Goal: Task Accomplishment & Management: Complete application form

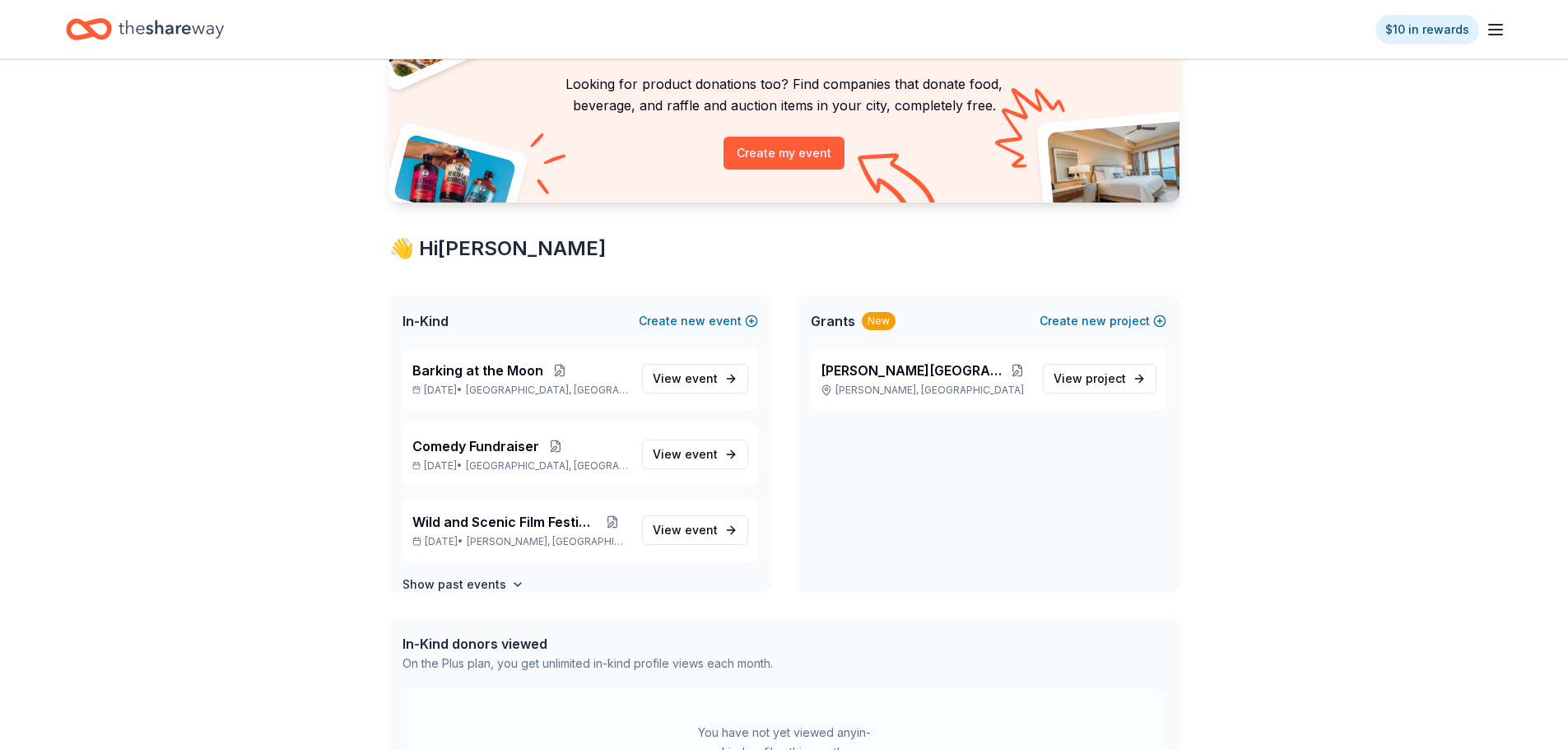
scroll to position [165, 0]
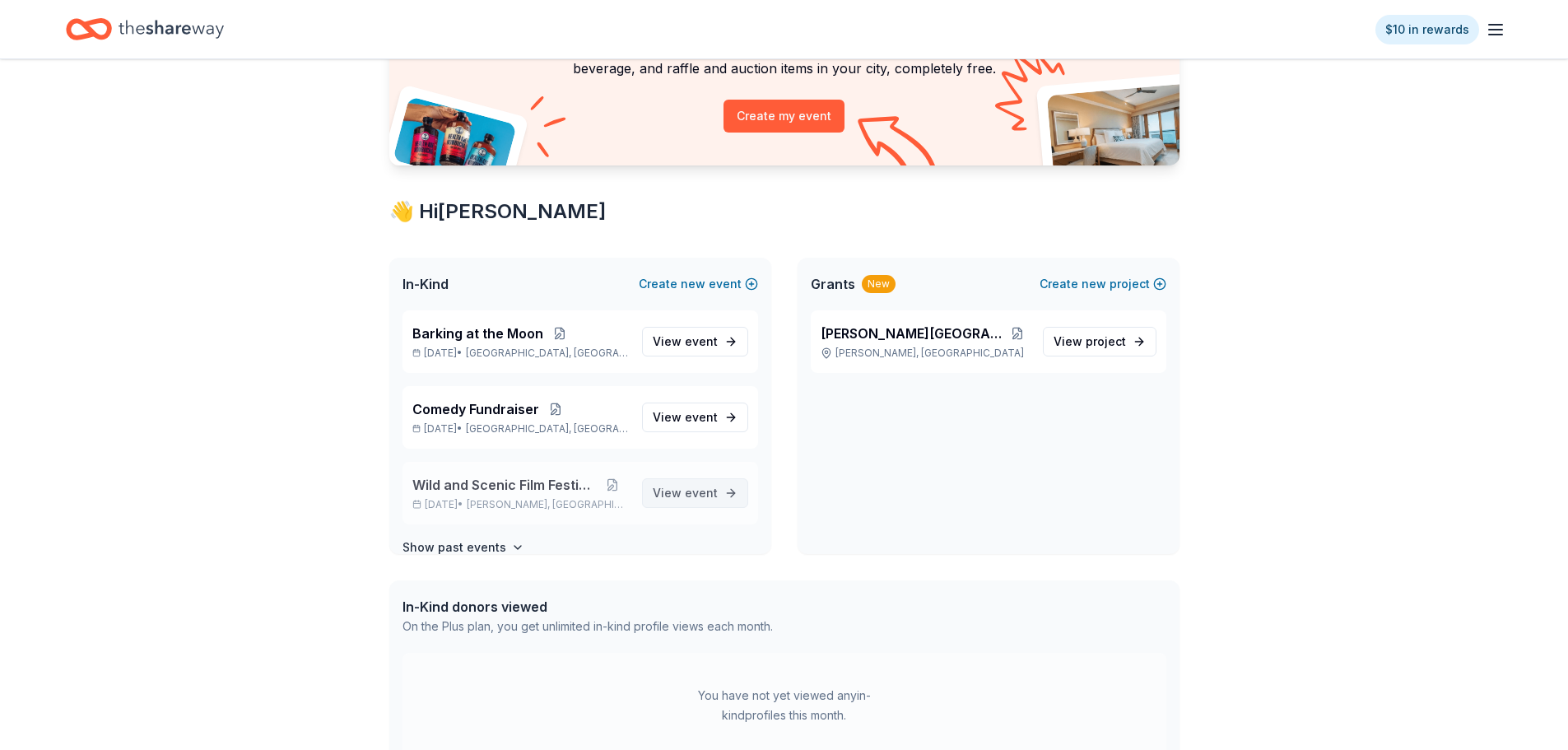
click at [673, 485] on span "View event" at bounding box center [684, 493] width 65 height 20
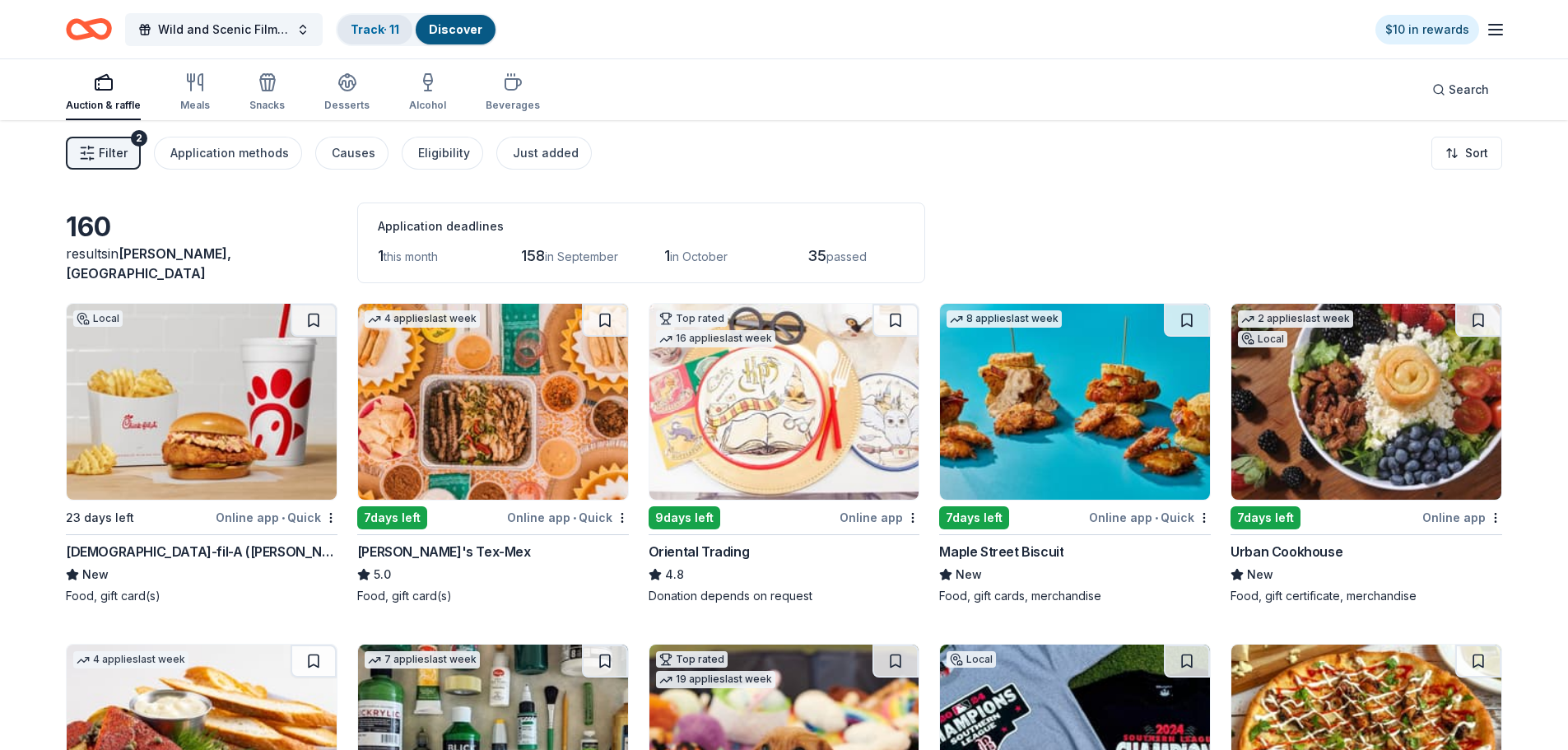
click at [369, 30] on link "Track · 11" at bounding box center [374, 28] width 48 height 14
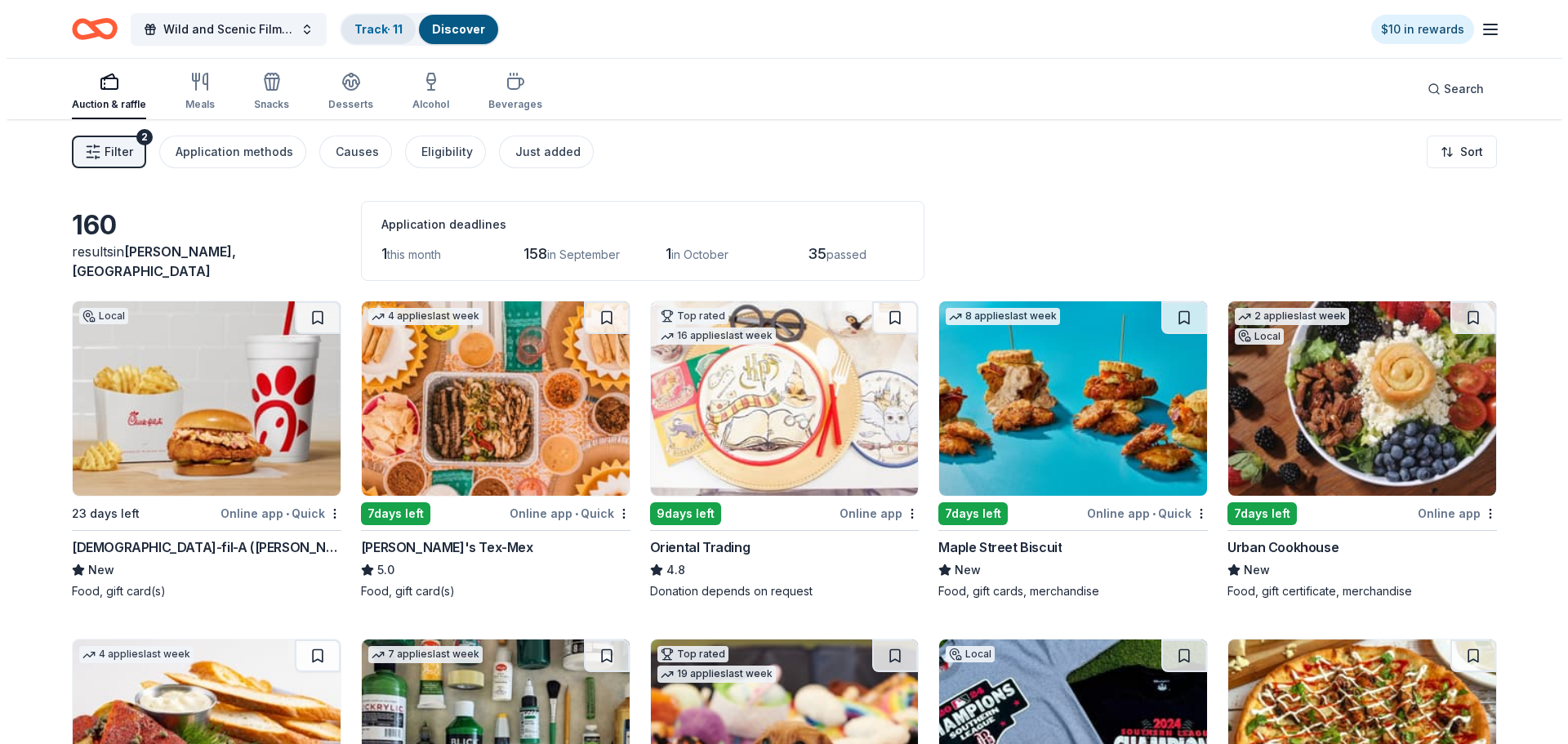
scroll to position [1, 0]
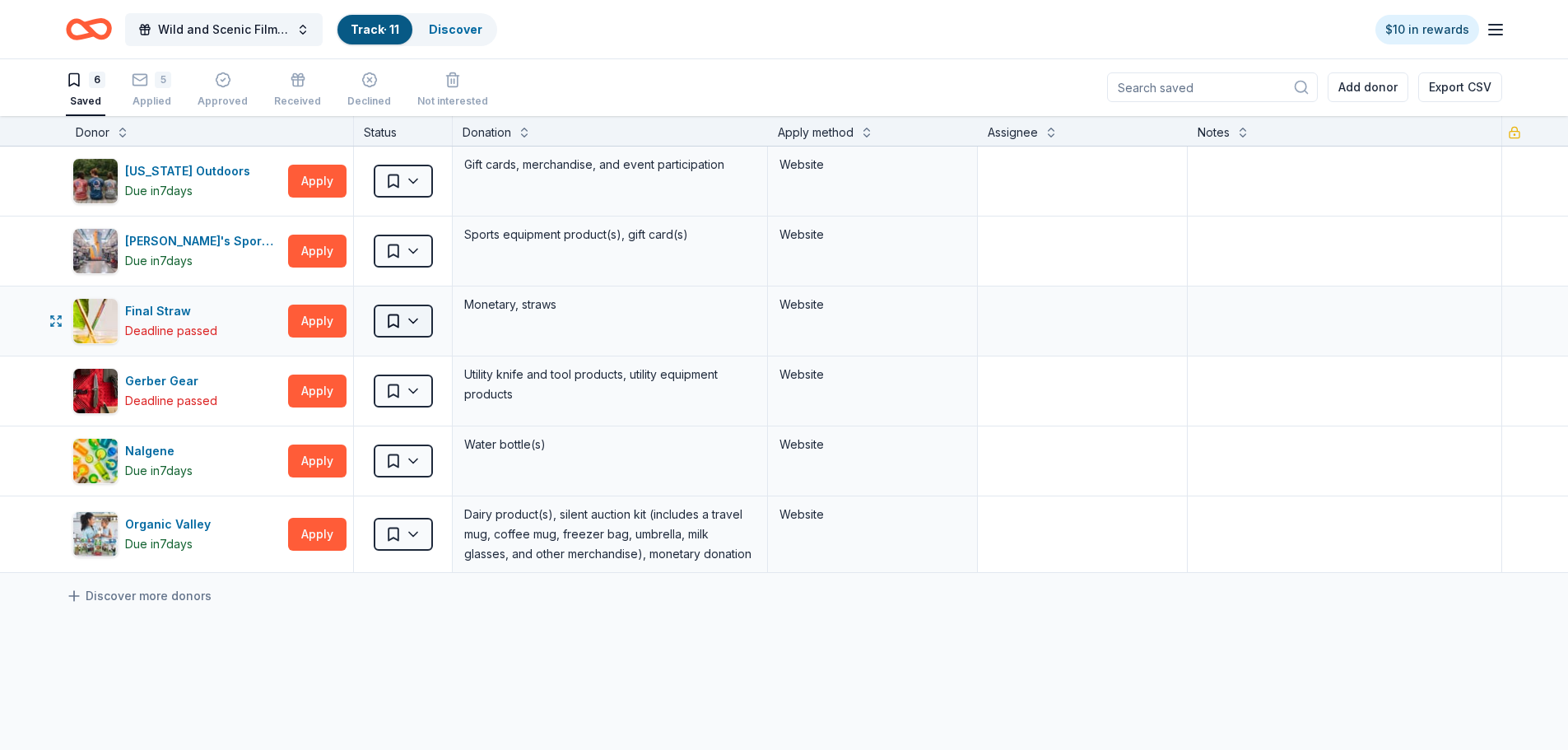
click at [417, 315] on html "Wild and Scenic Film Festival Track · 11 Discover $10 in rewards 6 Saved 5 Appl…" at bounding box center [784, 374] width 1568 height 750
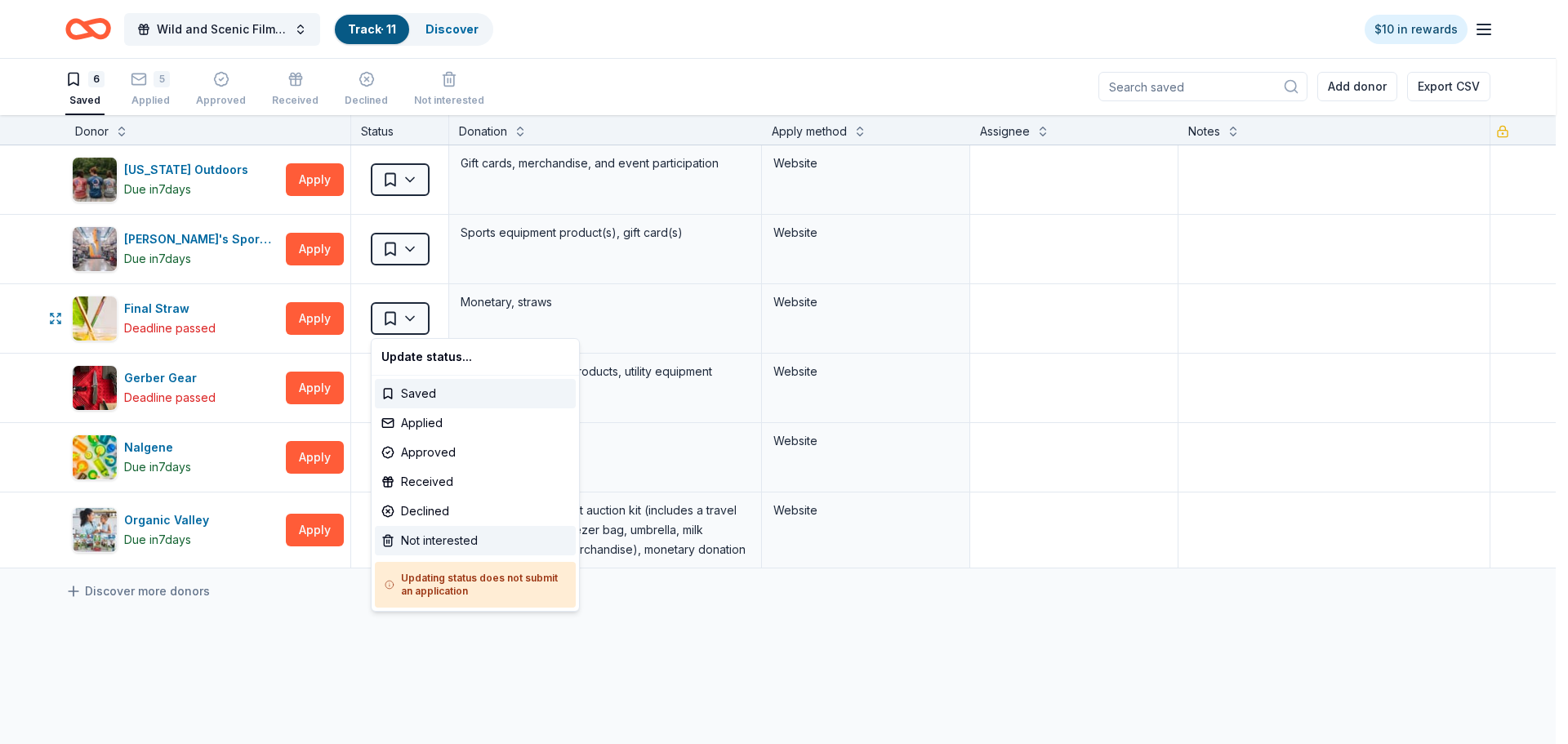
click at [438, 531] on div "Not interested" at bounding box center [475, 541] width 201 height 30
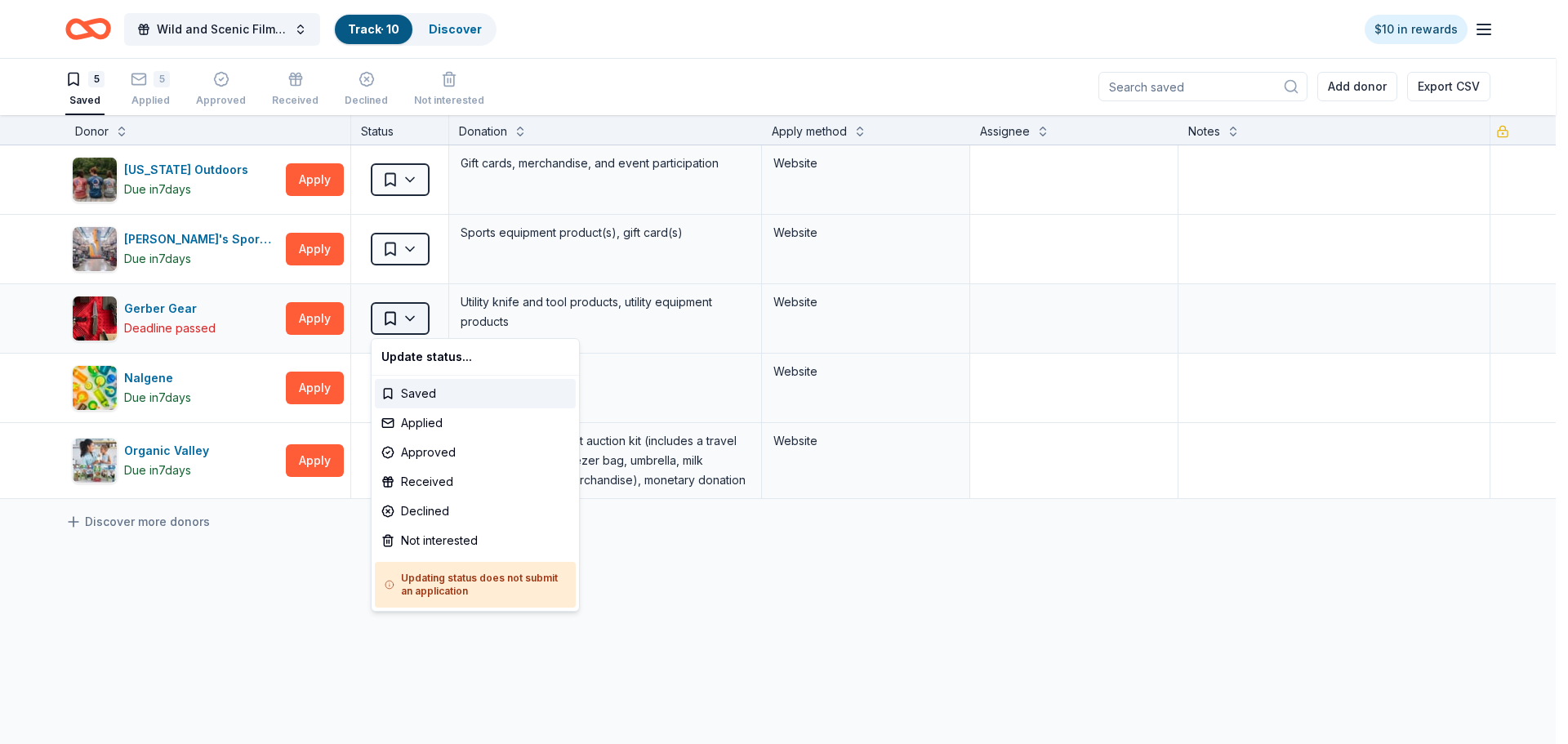
click at [407, 319] on html "Wild and Scenic Film Festival Track · 10 Discover $10 in rewards 5 Saved 5 Appl…" at bounding box center [784, 371] width 1568 height 744
click at [432, 544] on div "Not interested" at bounding box center [475, 541] width 201 height 30
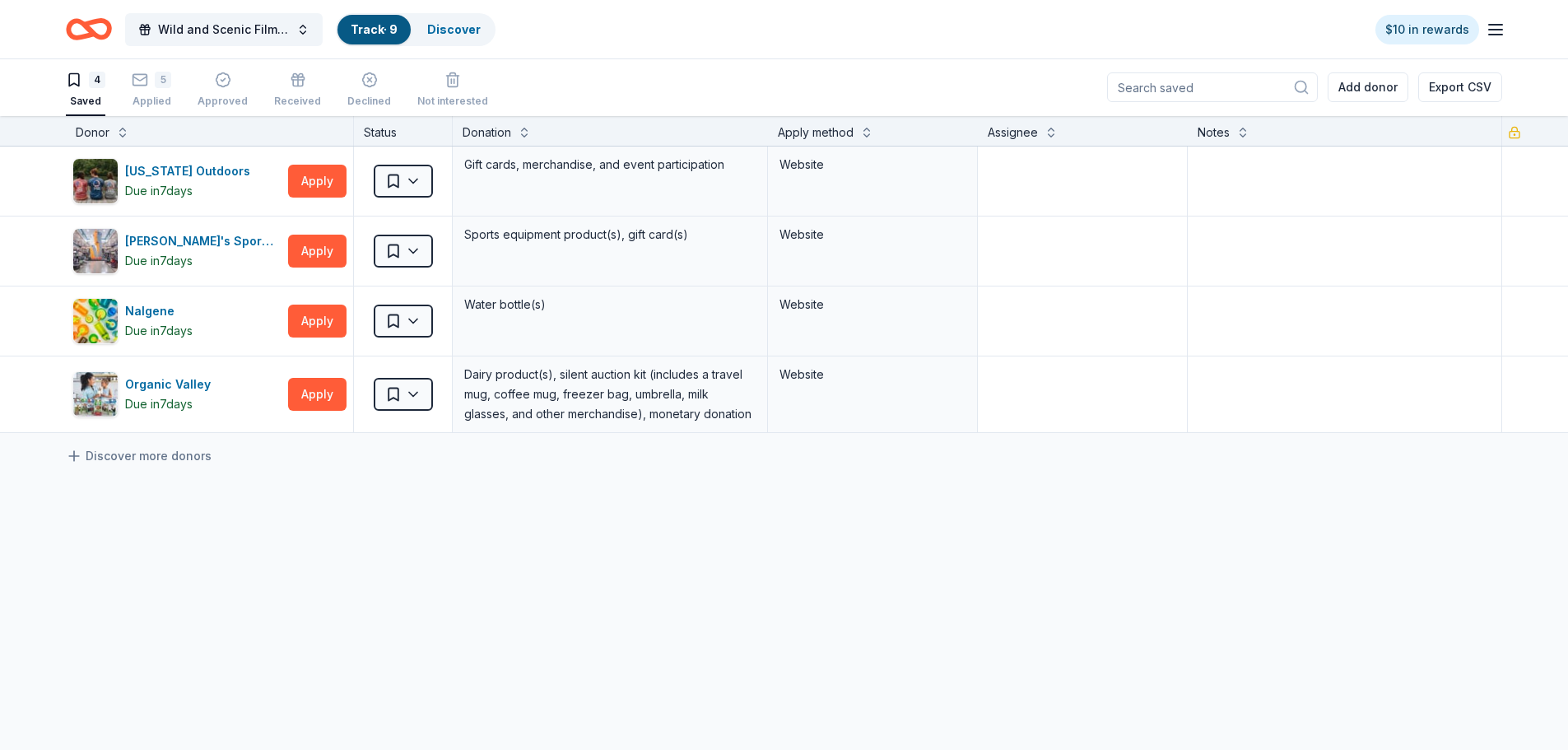
drag, startPoint x: 324, startPoint y: 401, endPoint x: 322, endPoint y: 442, distance: 41.0
click at [322, 442] on div "[US_STATE] Outdoors Due [DATE] Apply Saved Gift cards, merchandise, and event p…" at bounding box center [784, 312] width 1568 height 332
click at [319, 325] on button "Apply" at bounding box center [318, 321] width 58 height 33
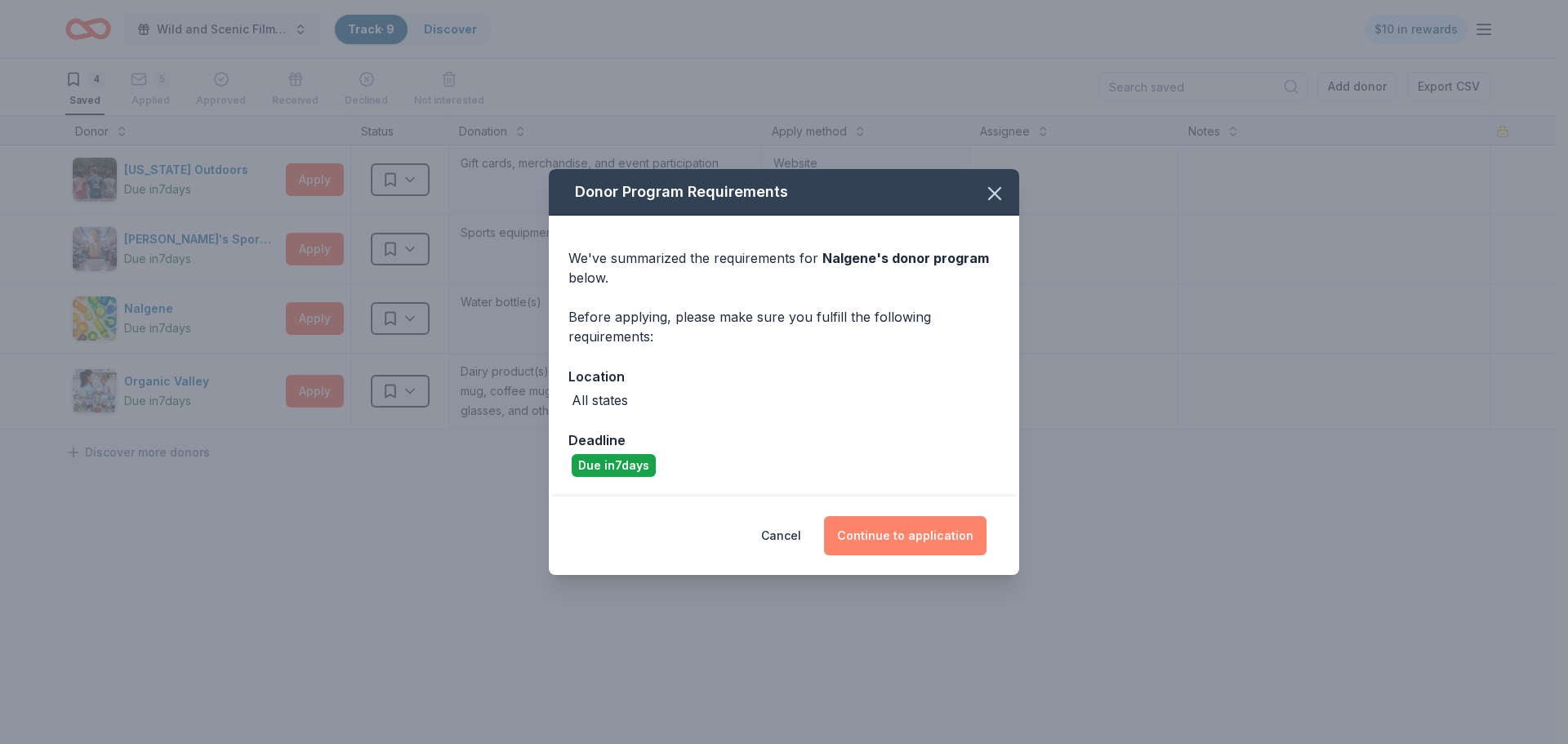
click at [892, 547] on button "Continue to application" at bounding box center [905, 535] width 162 height 39
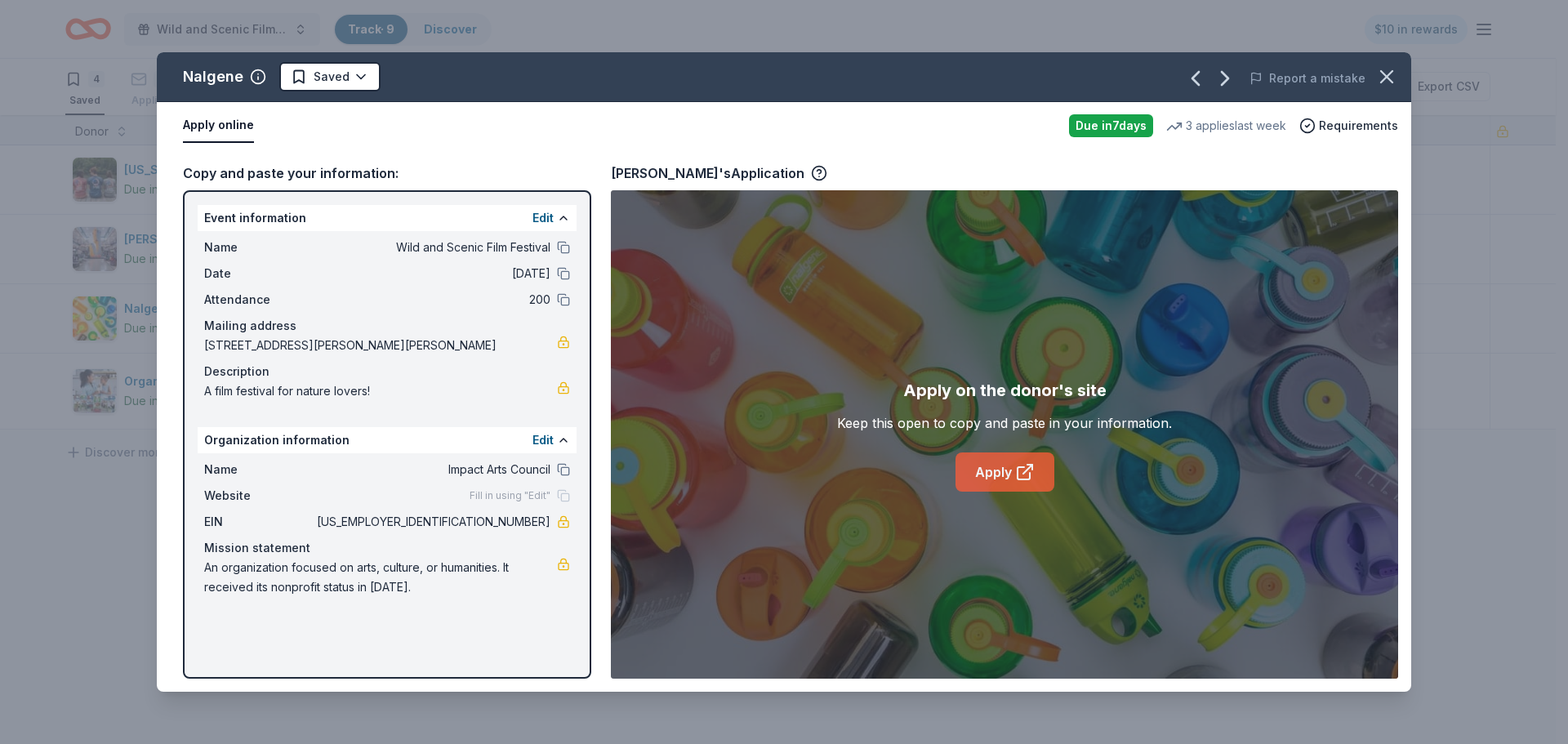
click at [1007, 470] on link "Apply" at bounding box center [1004, 471] width 98 height 39
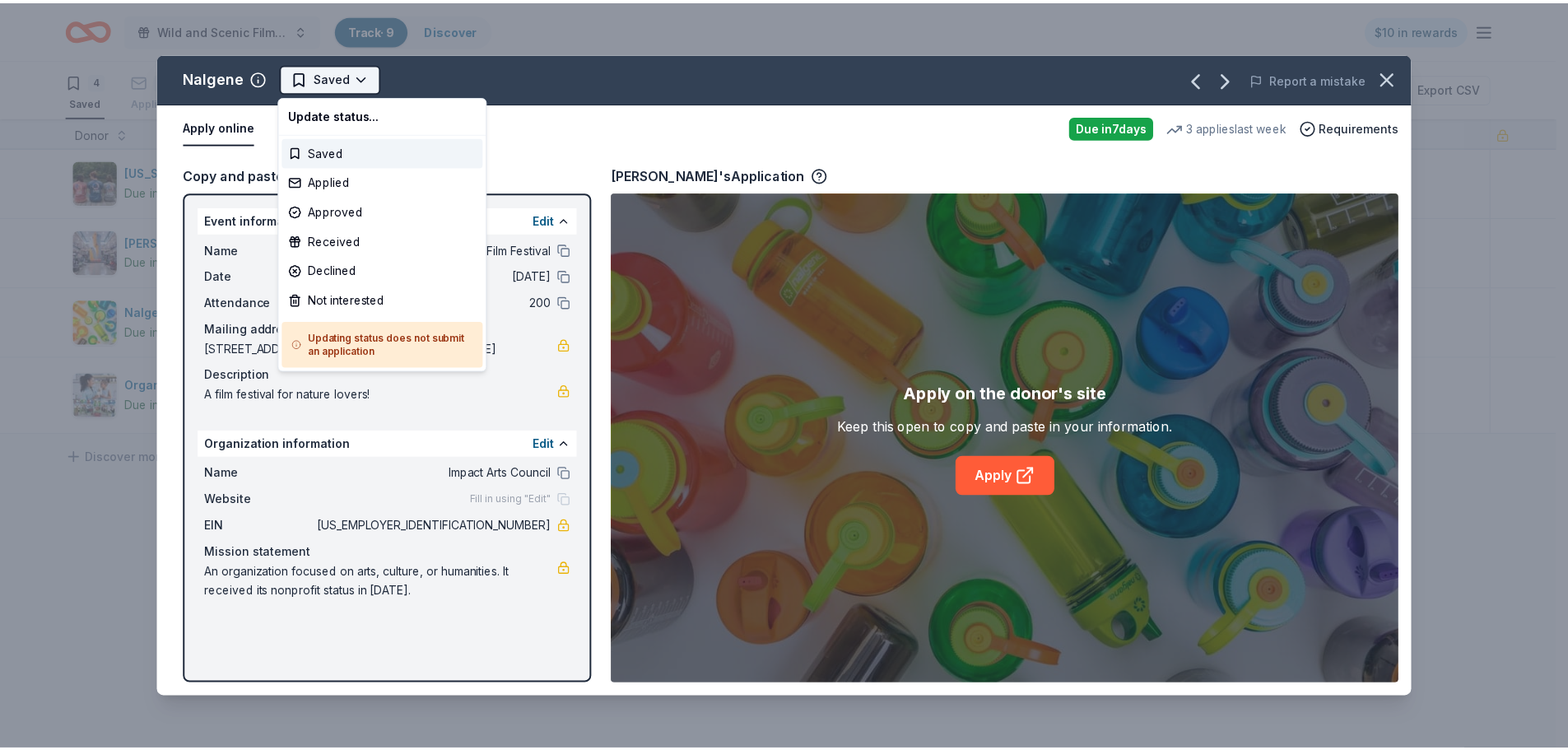
scroll to position [0, 0]
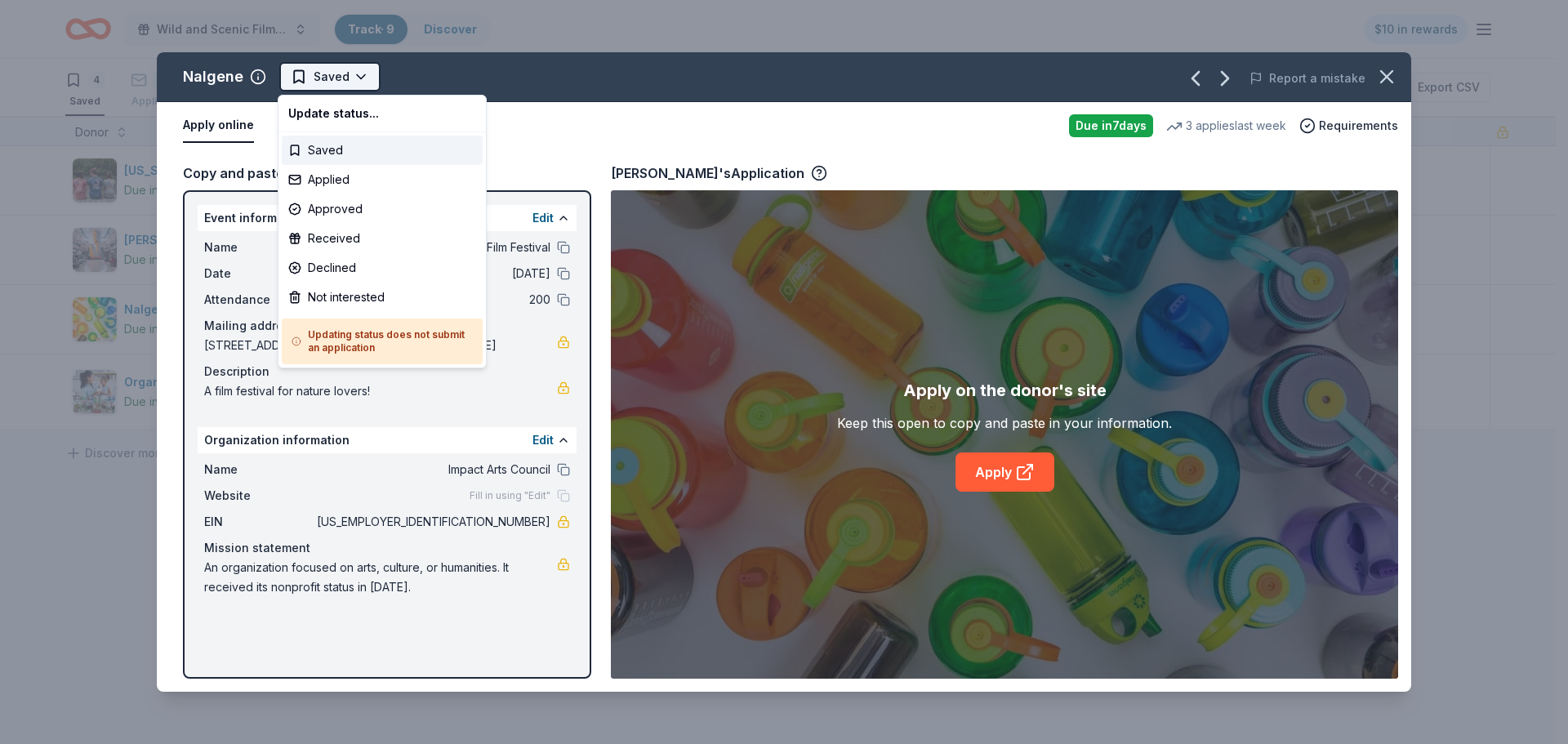
click at [356, 71] on html "Wild and Scenic Film Festival Track · 9 Discover $10 in rewards 4 Saved 5 Appli…" at bounding box center [784, 372] width 1568 height 744
click at [340, 181] on div "Applied" at bounding box center [382, 180] width 201 height 30
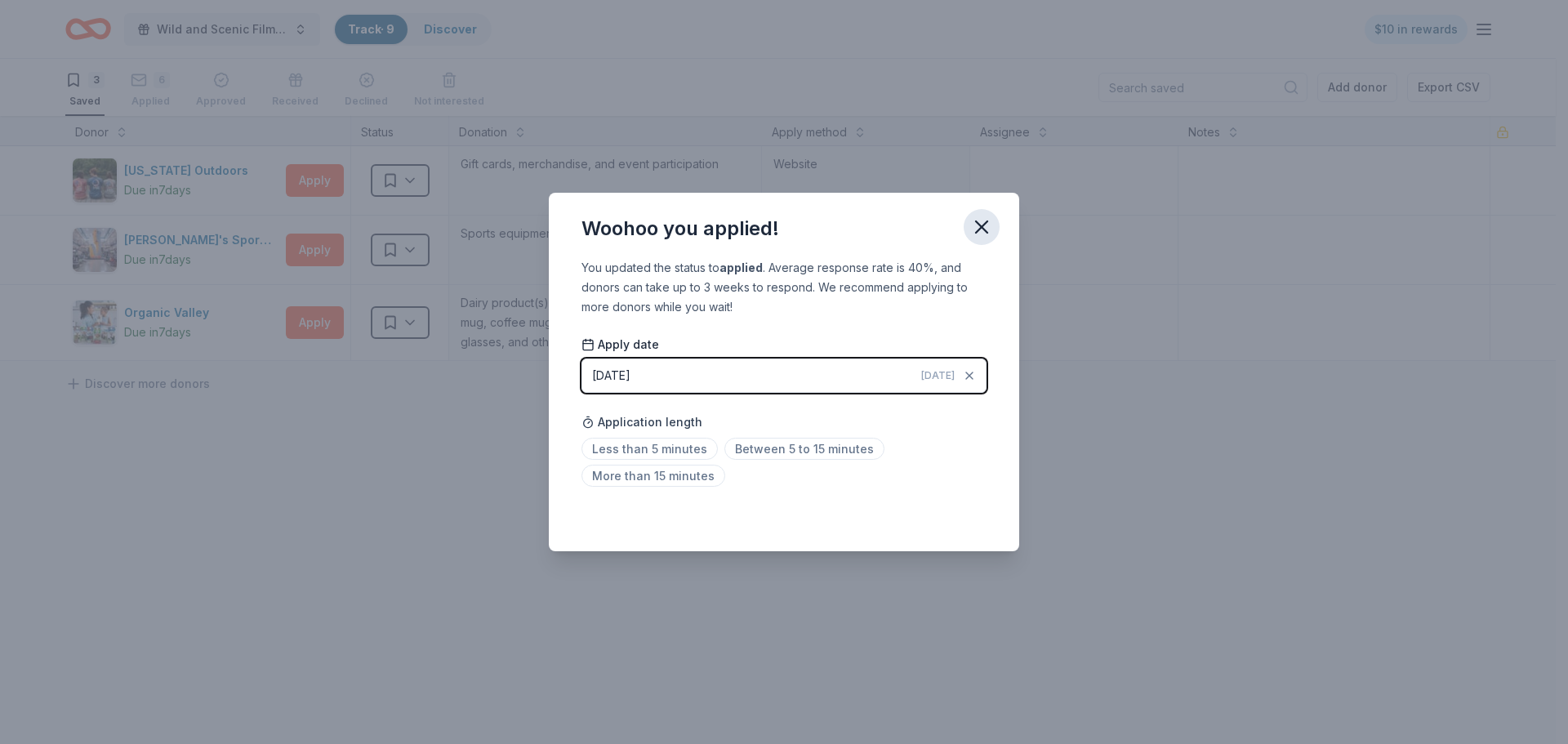
click at [983, 223] on icon "button" at bounding box center [981, 227] width 23 height 23
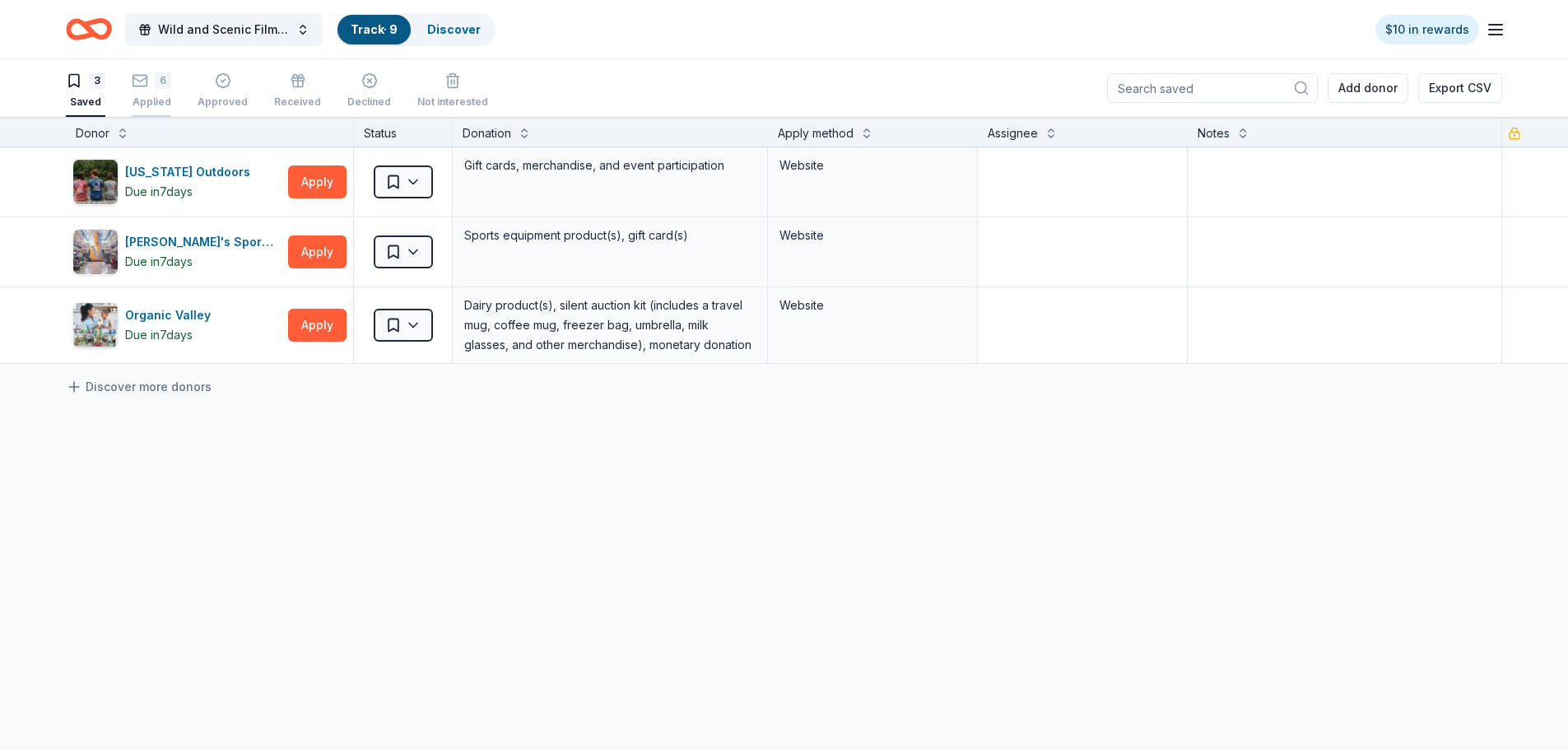
click at [143, 81] on icon "button" at bounding box center [140, 81] width 16 height 16
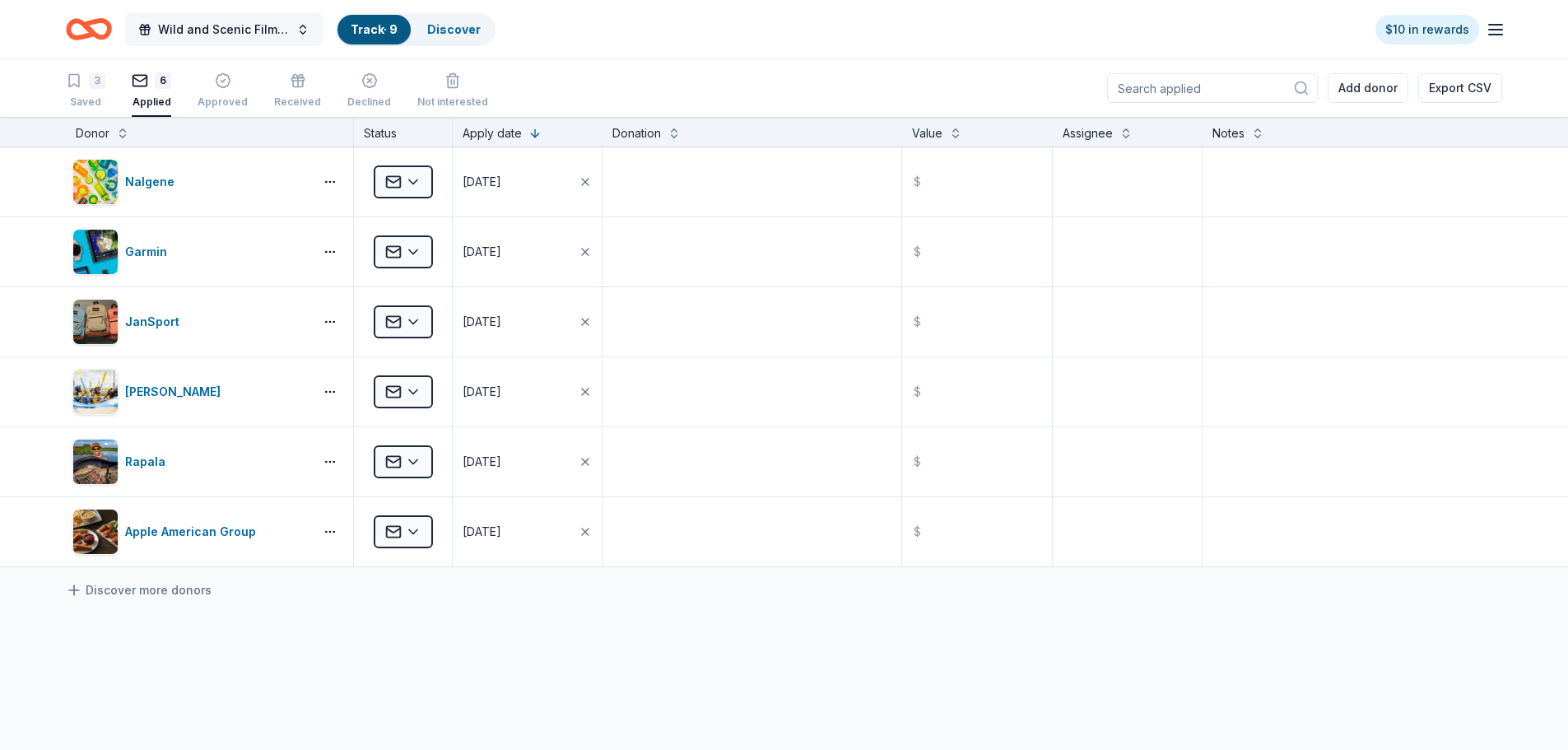
click at [308, 30] on button "Wild and Scenic Film Festival" at bounding box center [224, 29] width 197 height 33
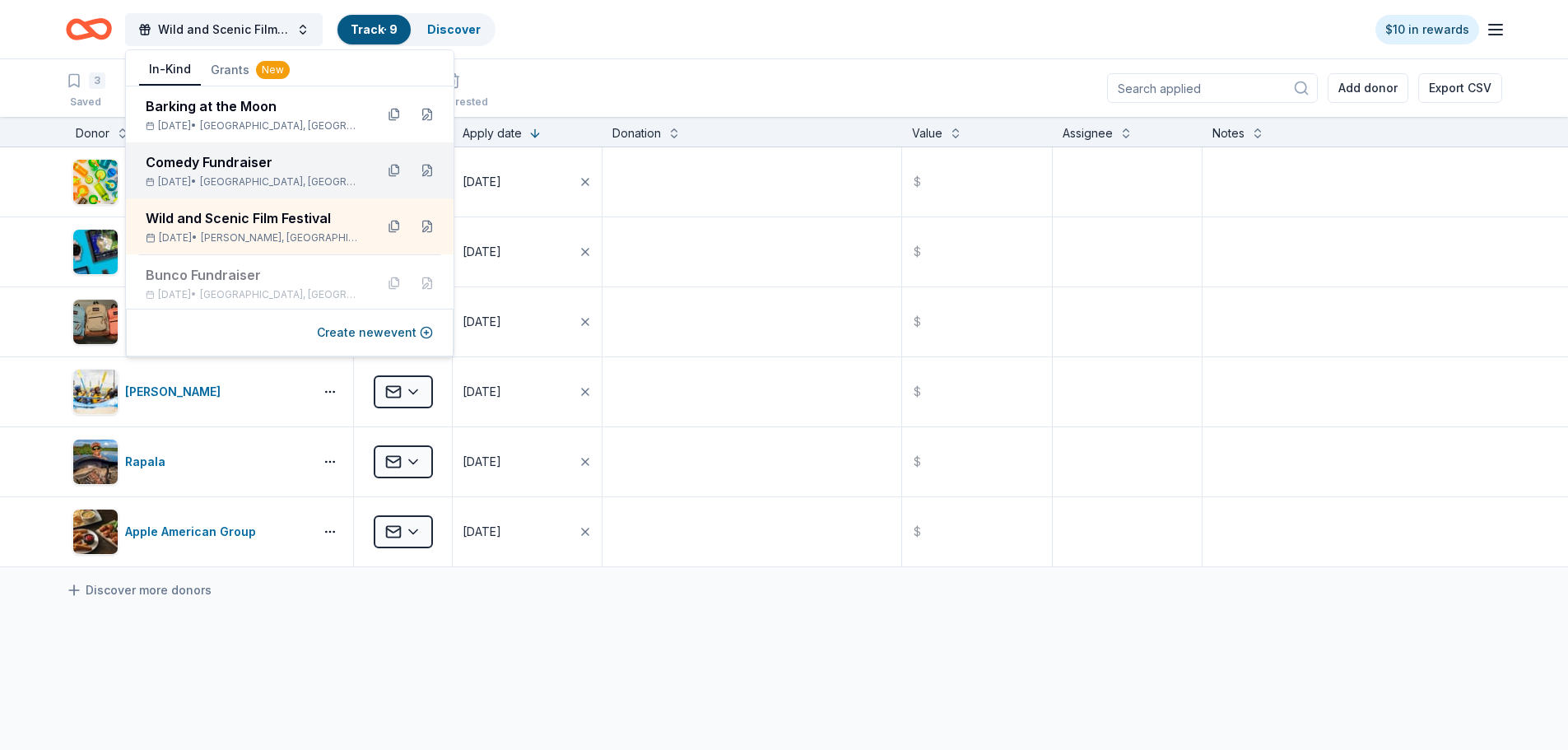
click at [253, 168] on div "Comedy Fundraiser" at bounding box center [253, 162] width 216 height 20
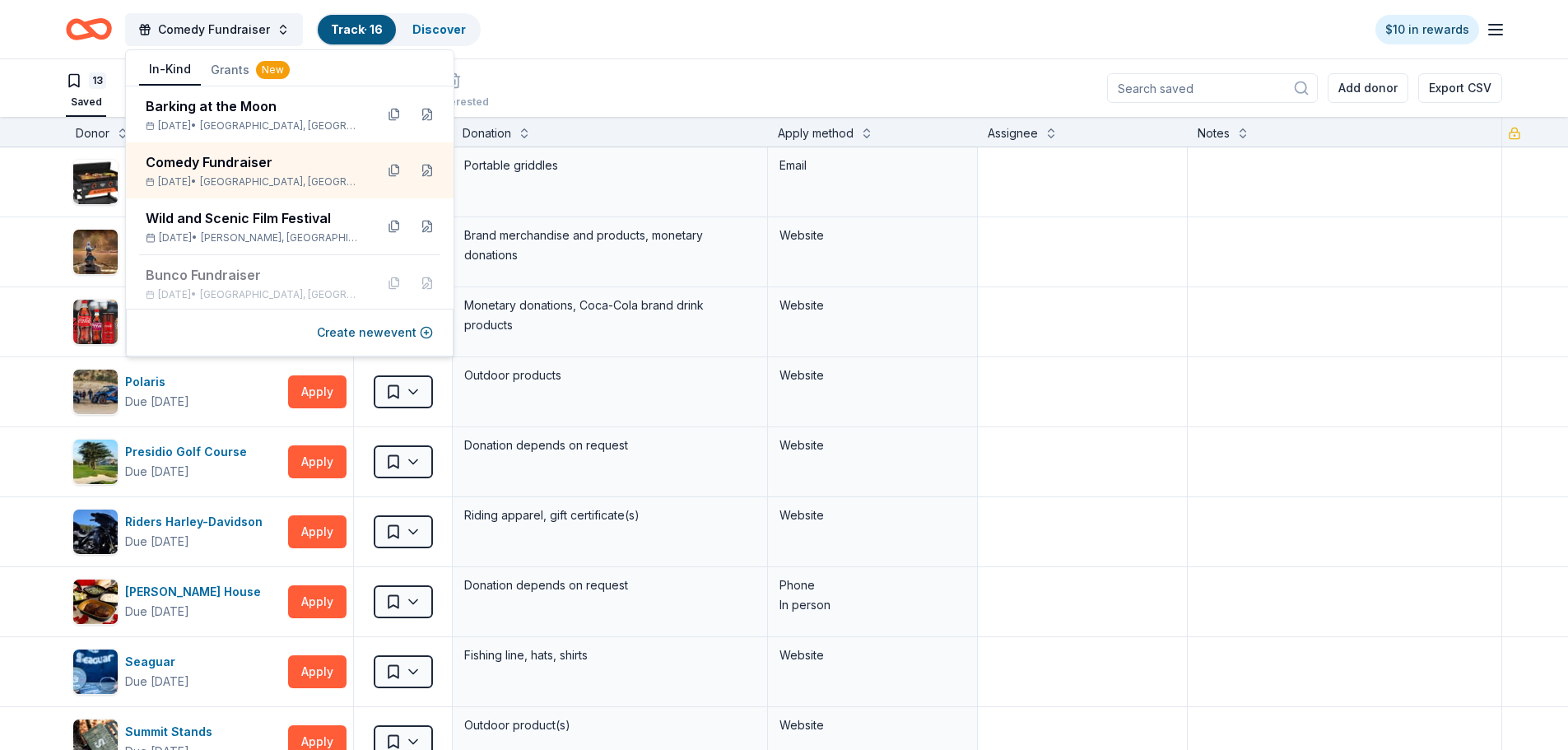
click at [674, 41] on div "Comedy Fundraiser Track · 16 Discover $10 in rewards" at bounding box center [784, 29] width 1437 height 39
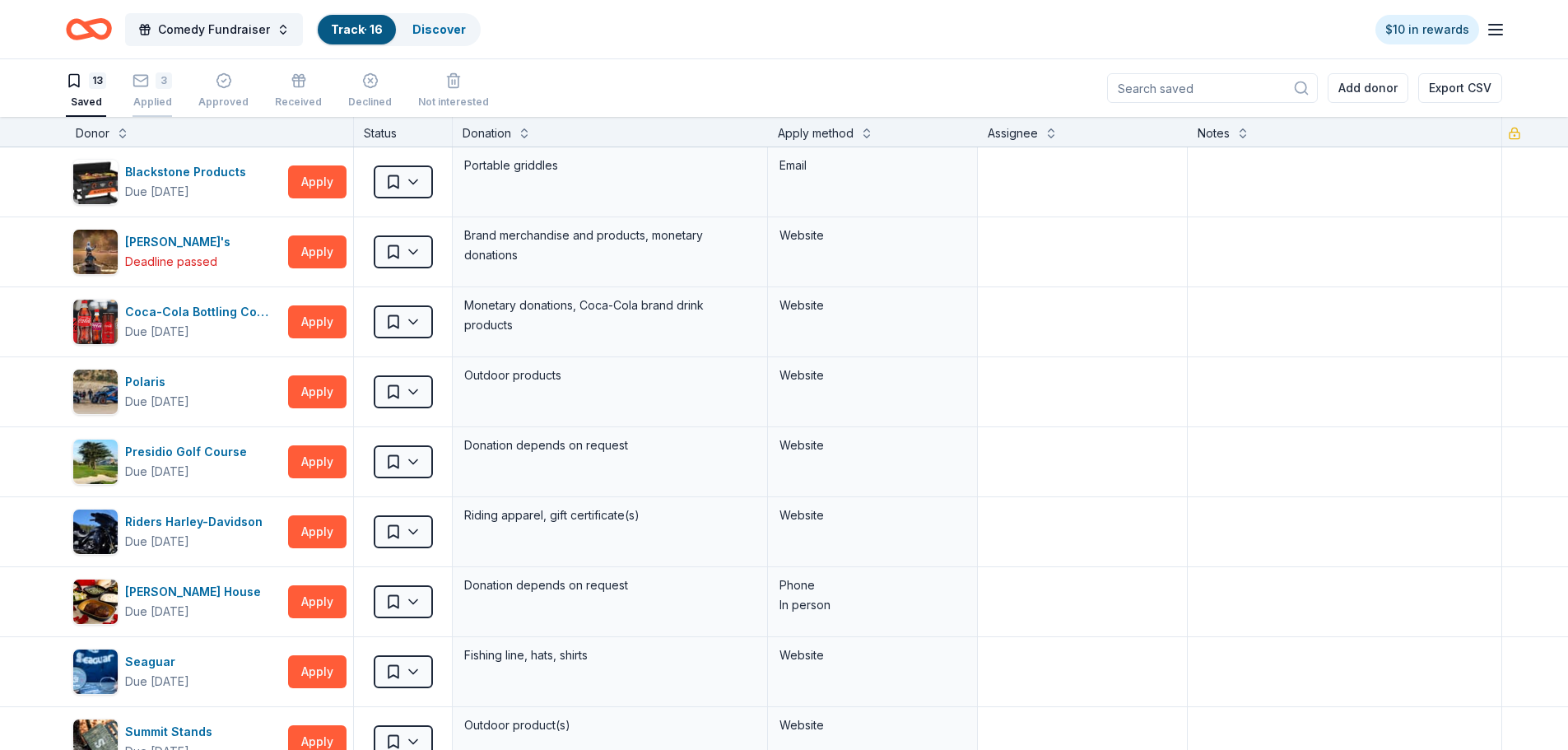
click at [147, 90] on div "3 Applied" at bounding box center [152, 91] width 39 height 36
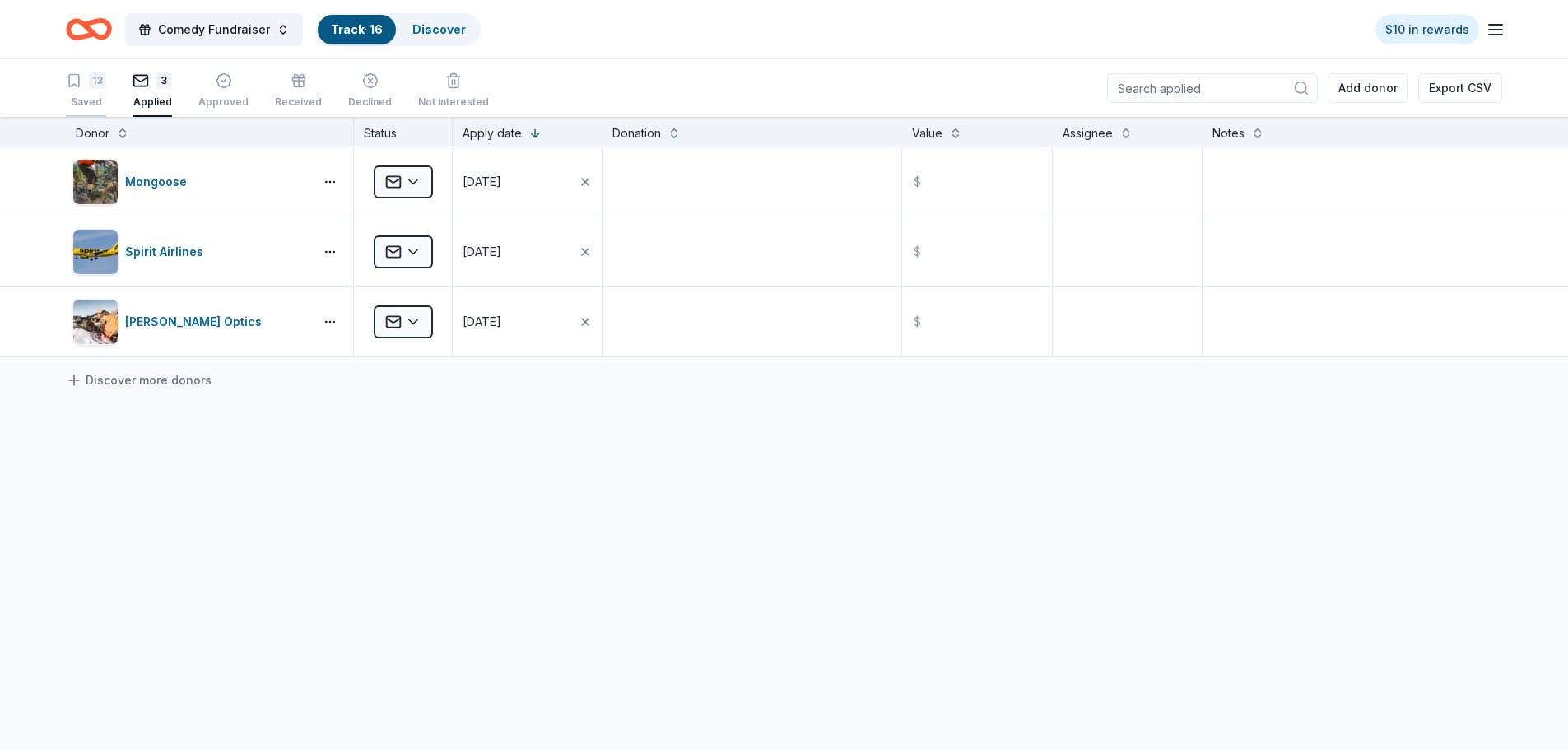
click at [87, 82] on div "13" at bounding box center [86, 81] width 40 height 16
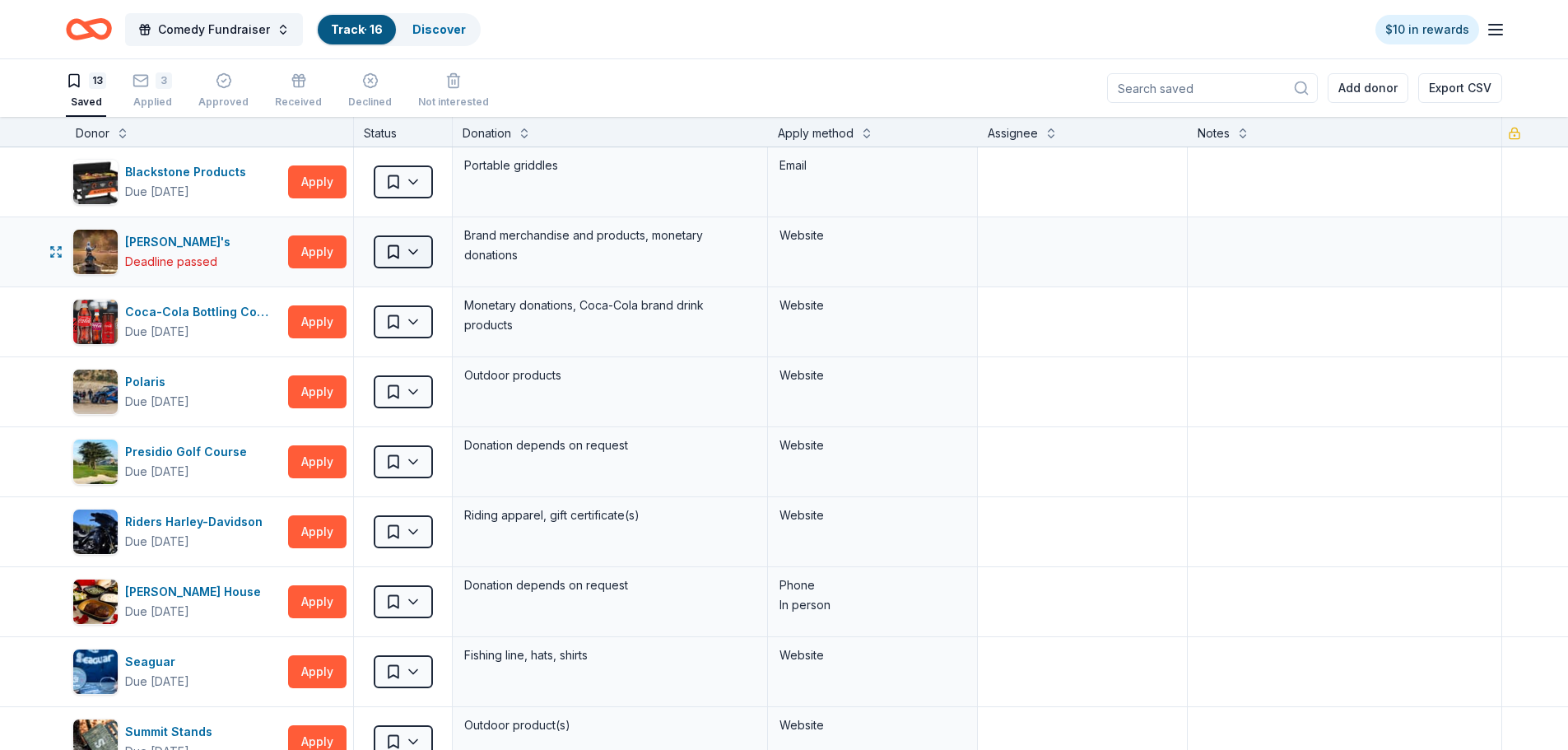
click at [412, 248] on html "Comedy Fundraiser Track · 16 Discover $10 in rewards 13 Saved 3 Applied Approve…" at bounding box center [784, 375] width 1568 height 750
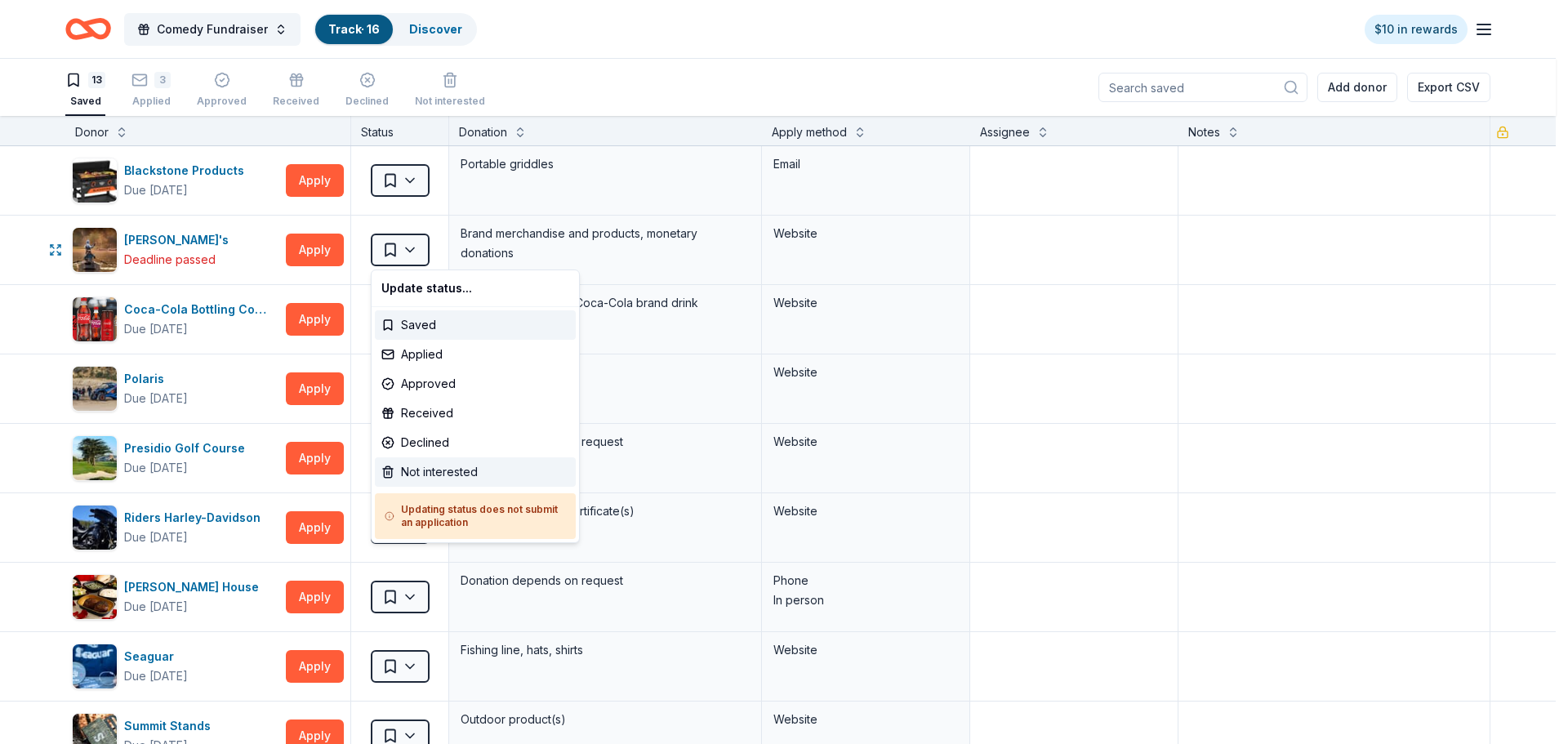
click at [457, 469] on div "Not interested" at bounding box center [475, 472] width 201 height 30
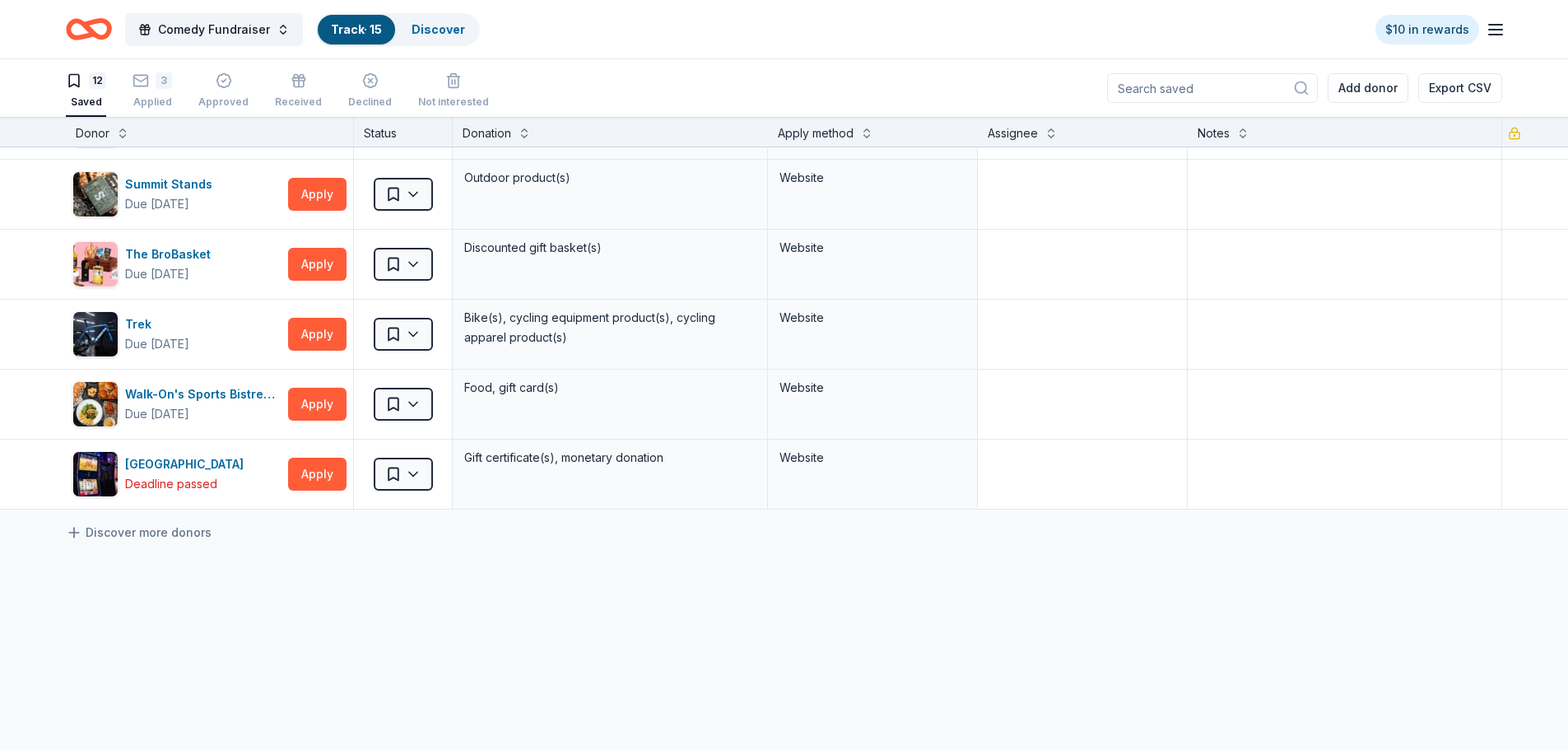
scroll to position [494, 0]
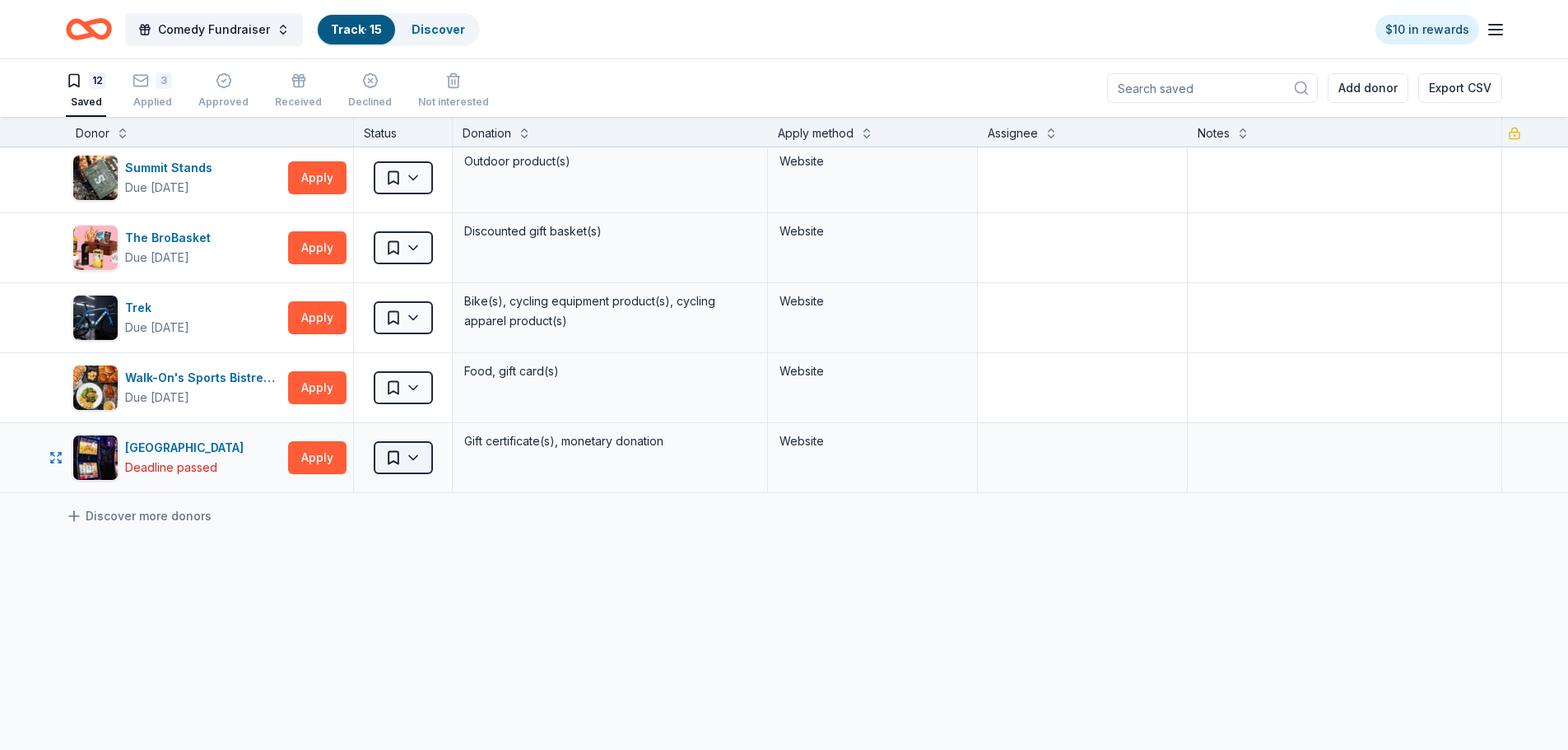
click at [416, 452] on html "Comedy Fundraiser Track · 15 Discover $10 in rewards 12 Saved 3 Applied Approve…" at bounding box center [784, 375] width 1568 height 750
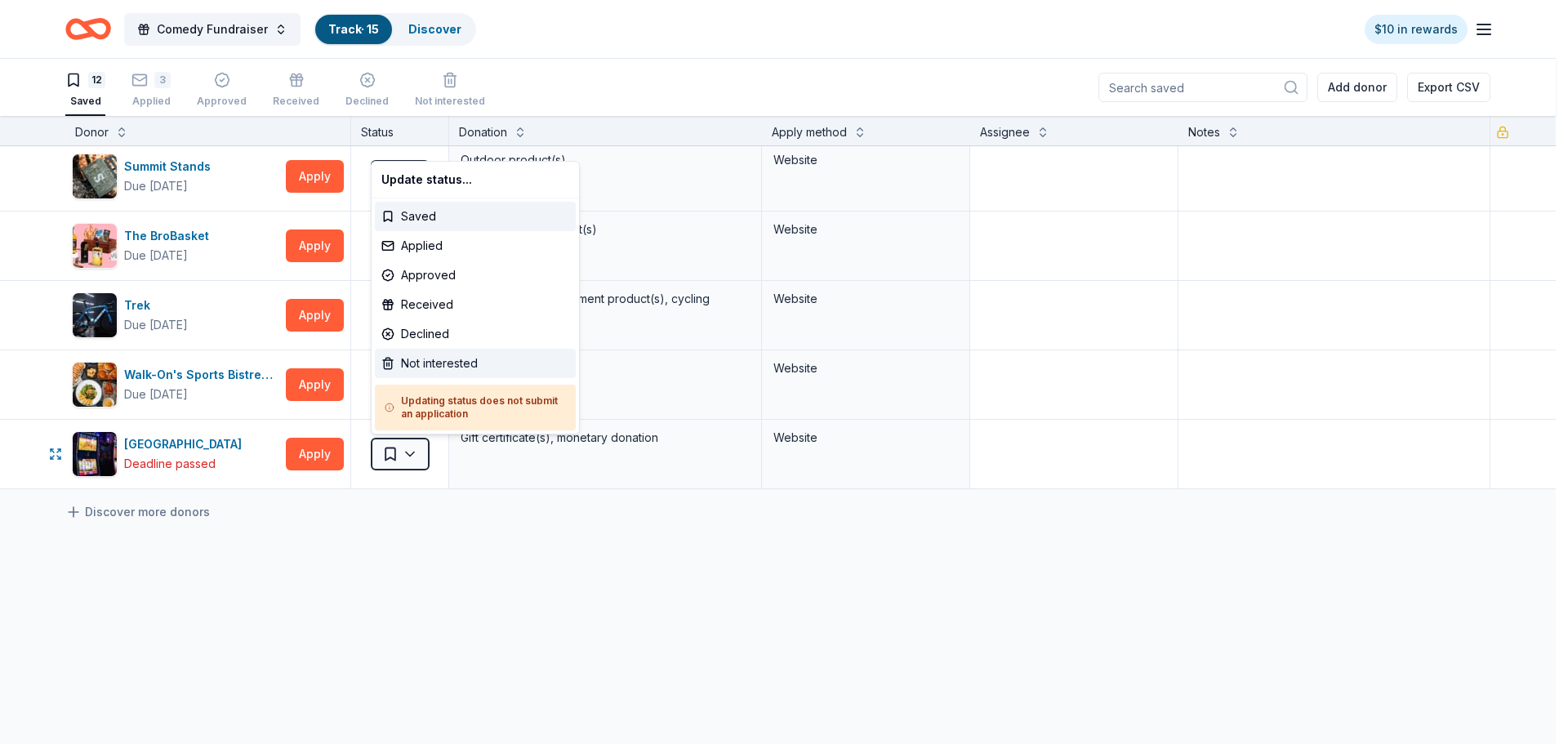
click at [430, 367] on div "Not interested" at bounding box center [475, 363] width 201 height 30
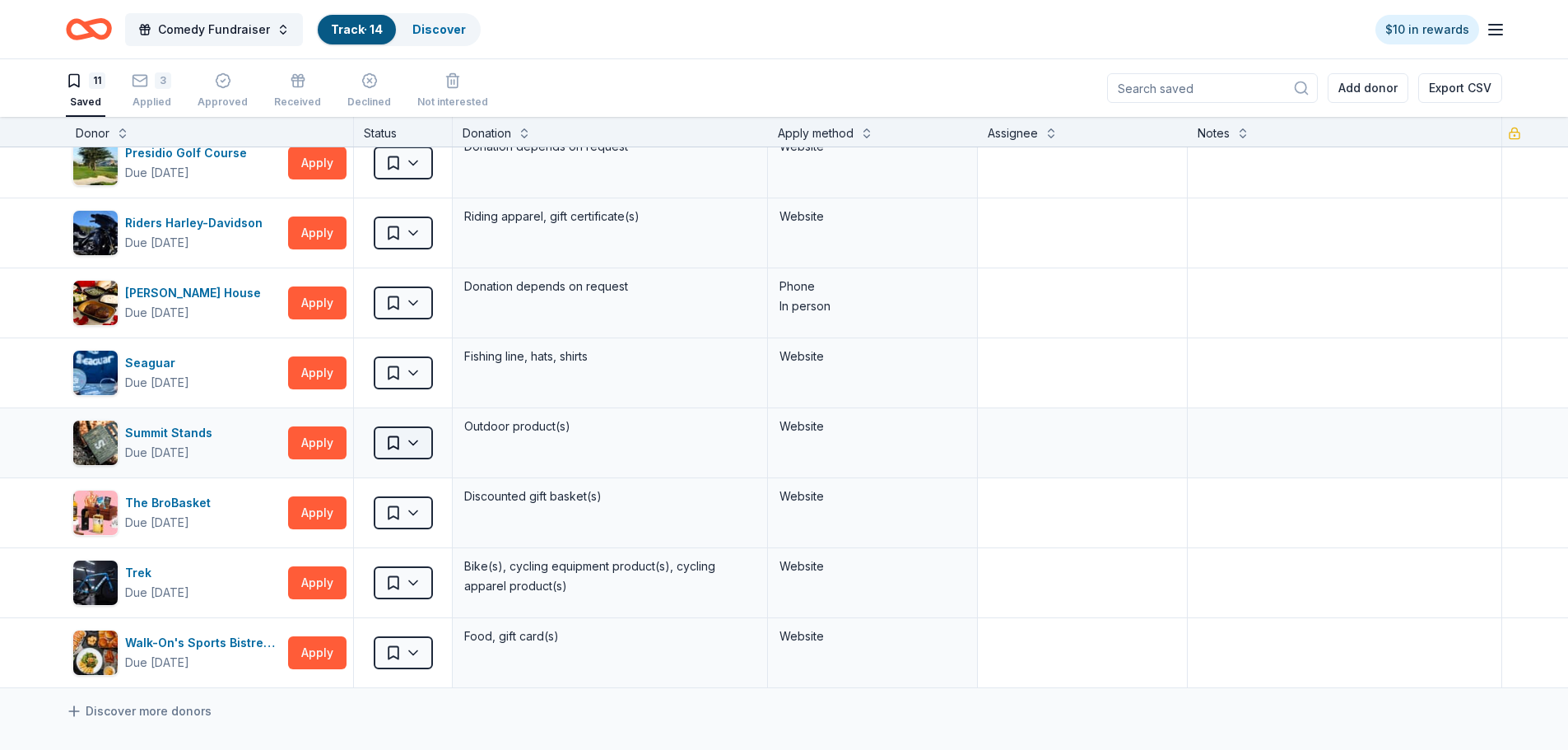
scroll to position [0, 0]
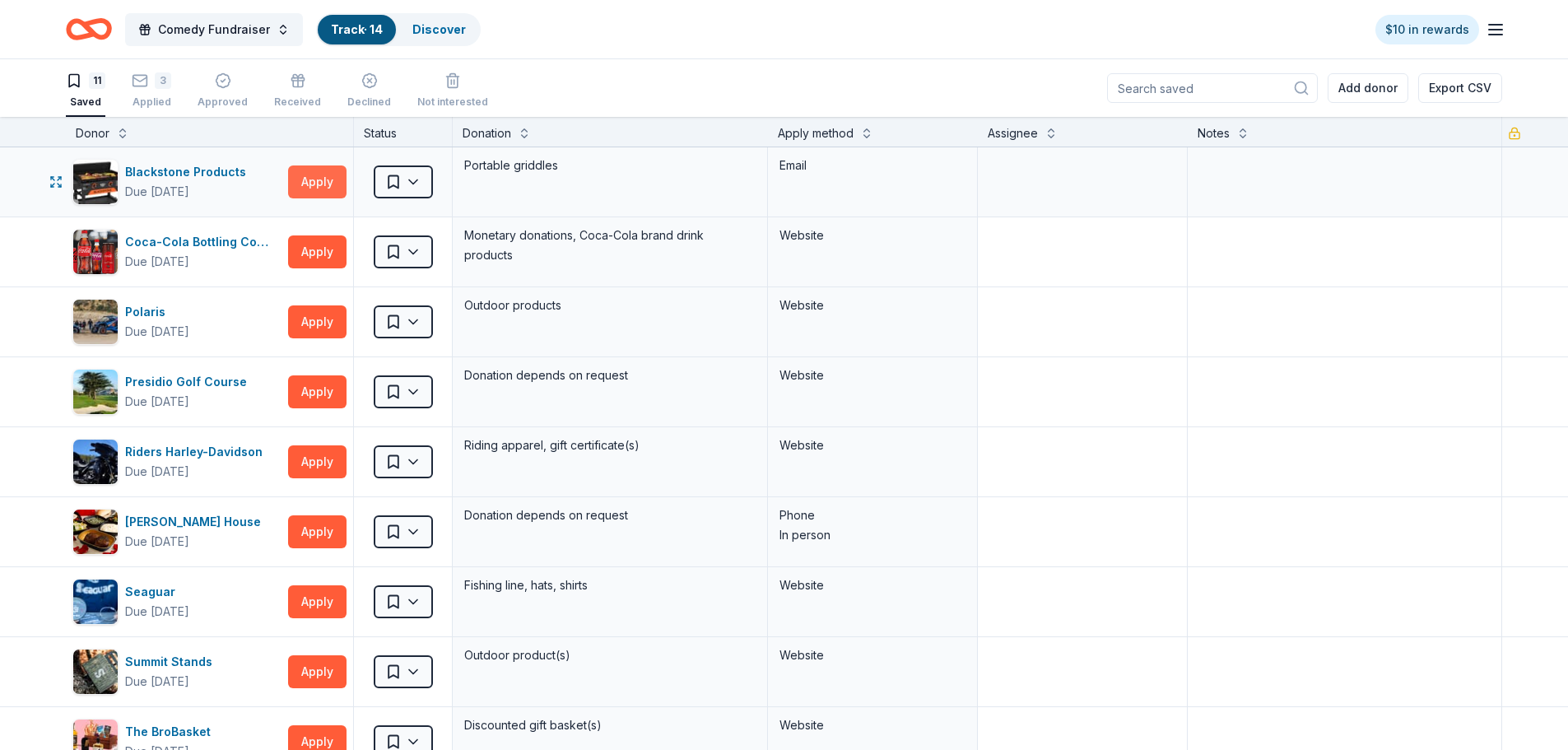
click at [312, 169] on button "Apply" at bounding box center [318, 182] width 58 height 33
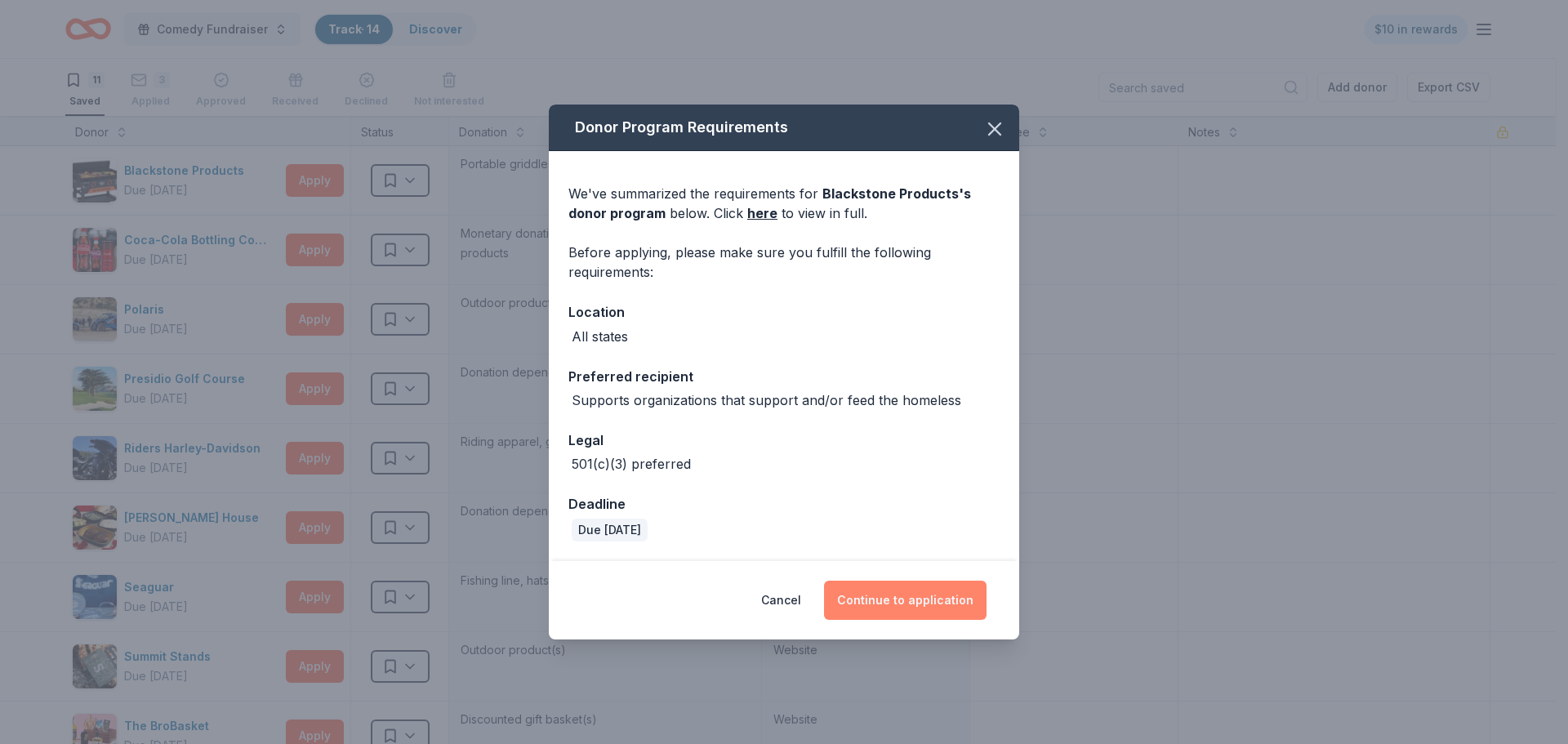
click at [901, 594] on button "Continue to application" at bounding box center [905, 600] width 162 height 39
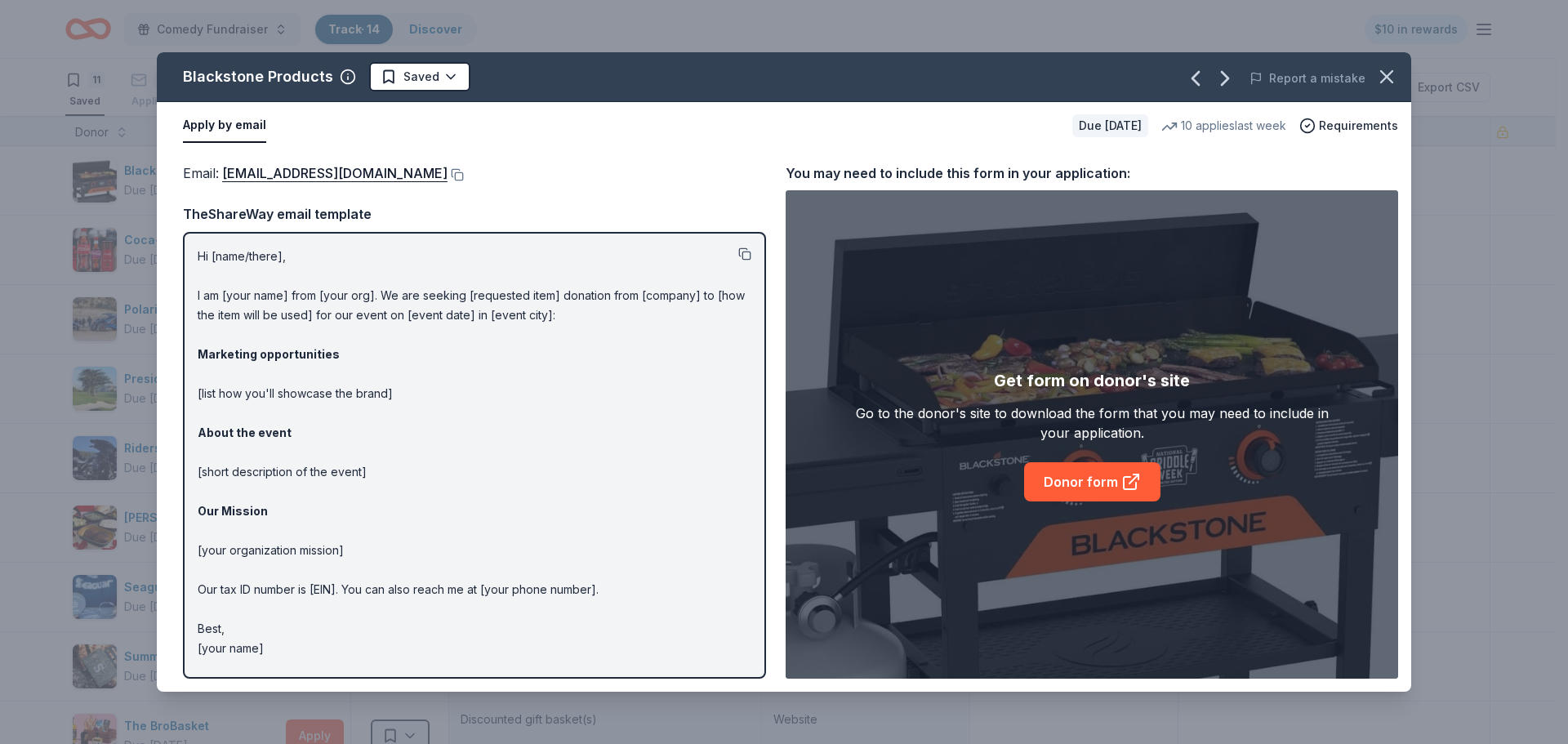
click at [747, 254] on button at bounding box center [745, 254] width 13 height 13
click at [460, 175] on button at bounding box center [456, 174] width 16 height 13
click at [745, 253] on button at bounding box center [745, 254] width 13 height 13
click at [450, 80] on html "Comedy Fundraiser Track · 14 Discover $10 in rewards 11 Saved 3 Applied Approve…" at bounding box center [784, 372] width 1568 height 744
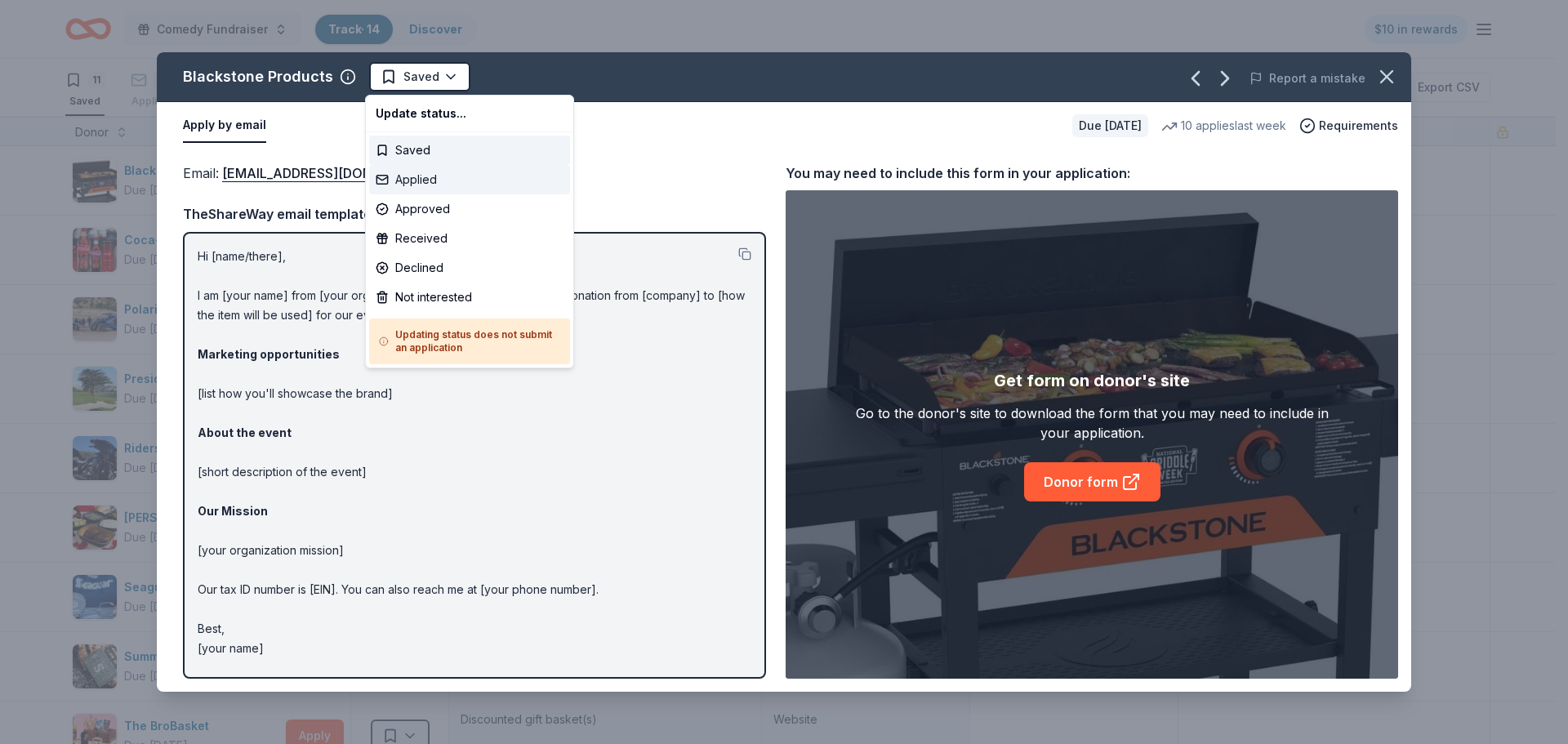
click at [437, 175] on div "Applied" at bounding box center [469, 180] width 201 height 30
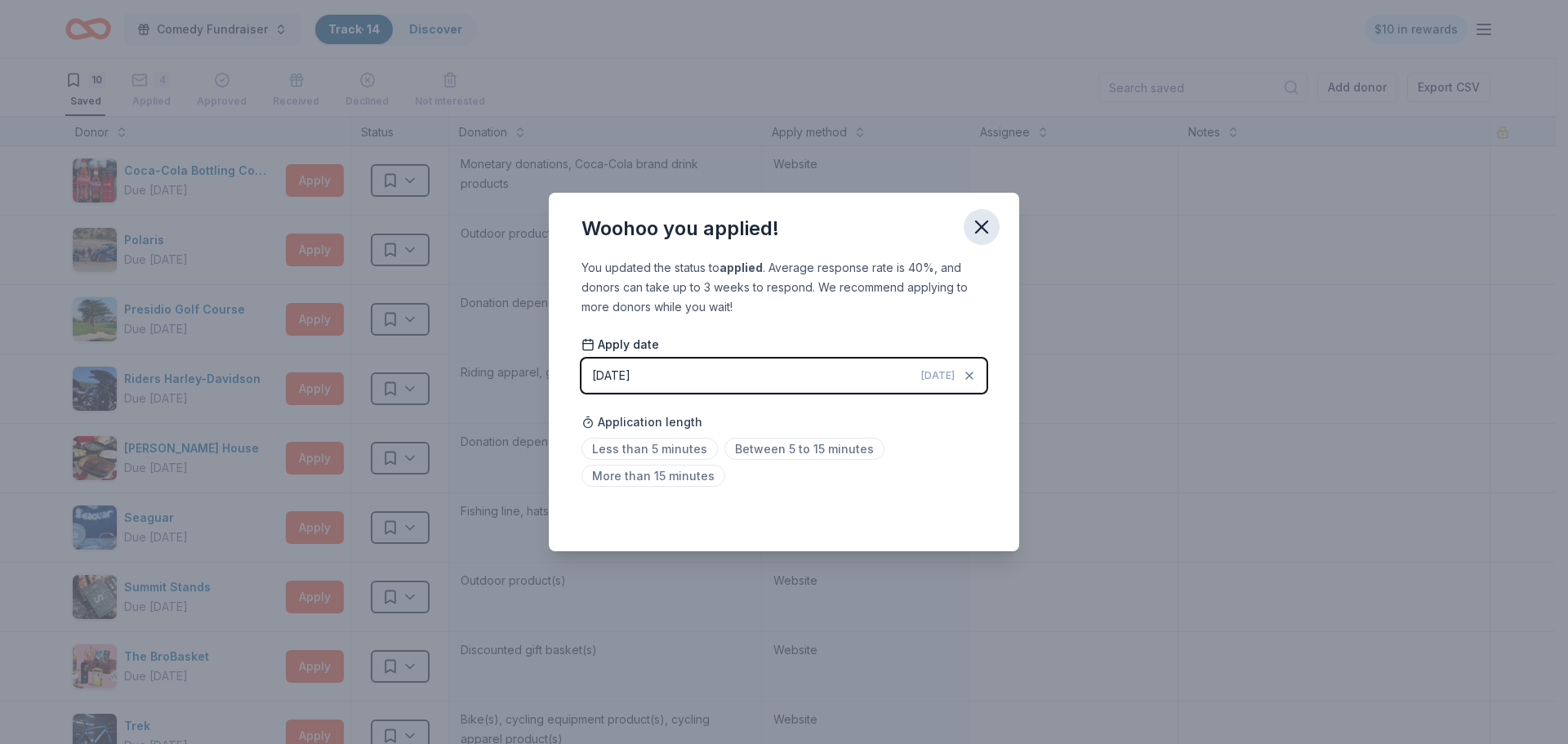
click at [976, 221] on icon "button" at bounding box center [981, 227] width 12 height 12
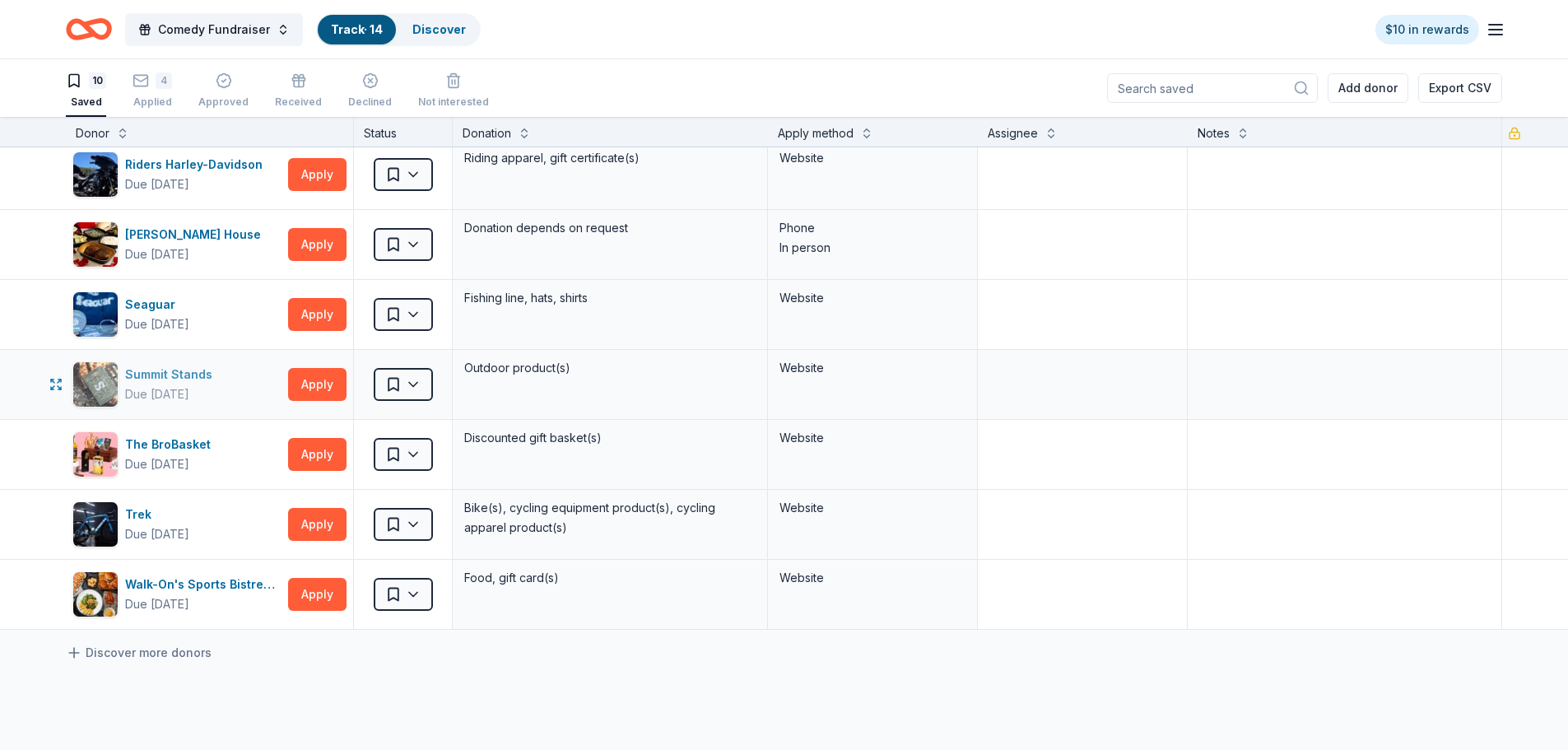
scroll to position [247, 0]
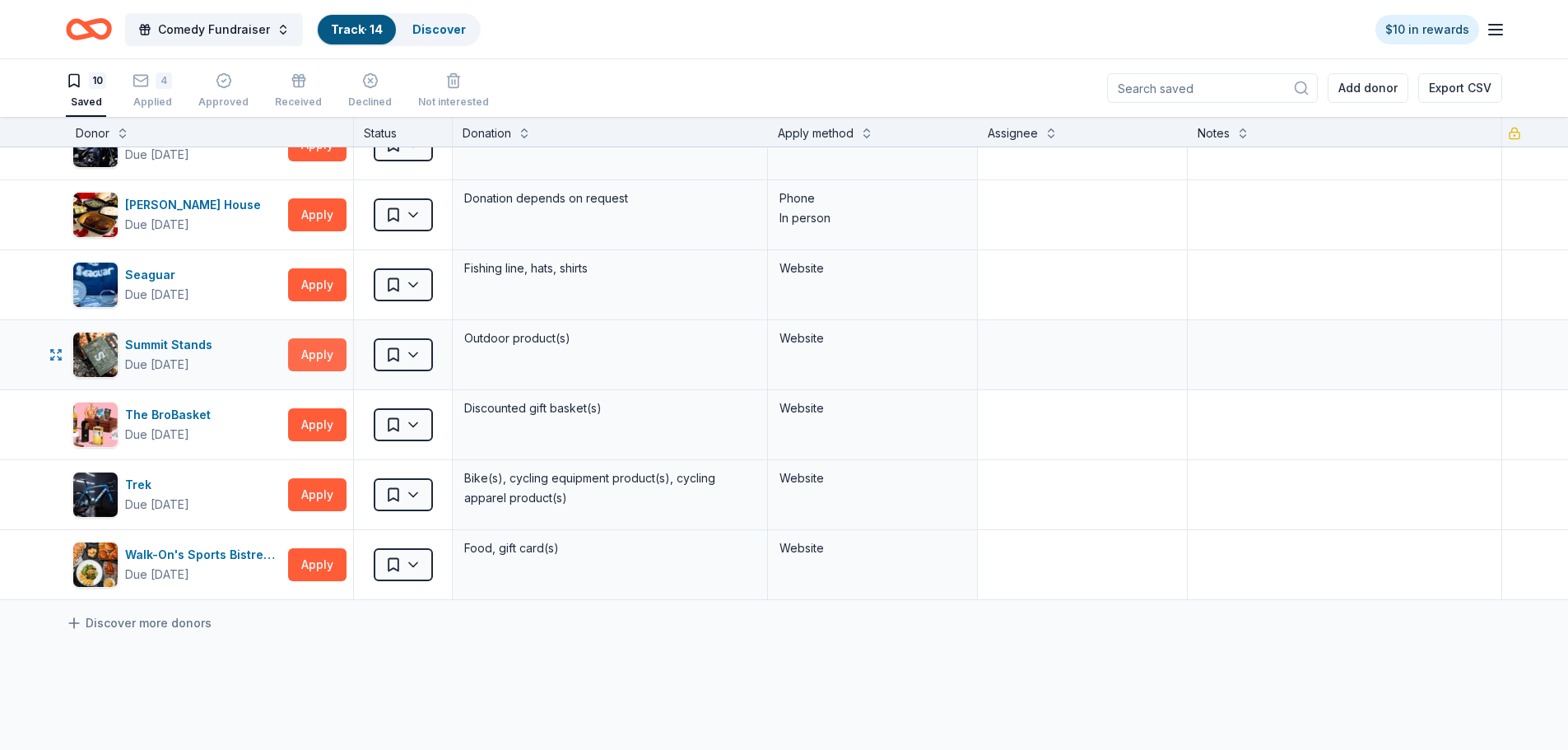
click at [313, 353] on button "Apply" at bounding box center [318, 355] width 58 height 33
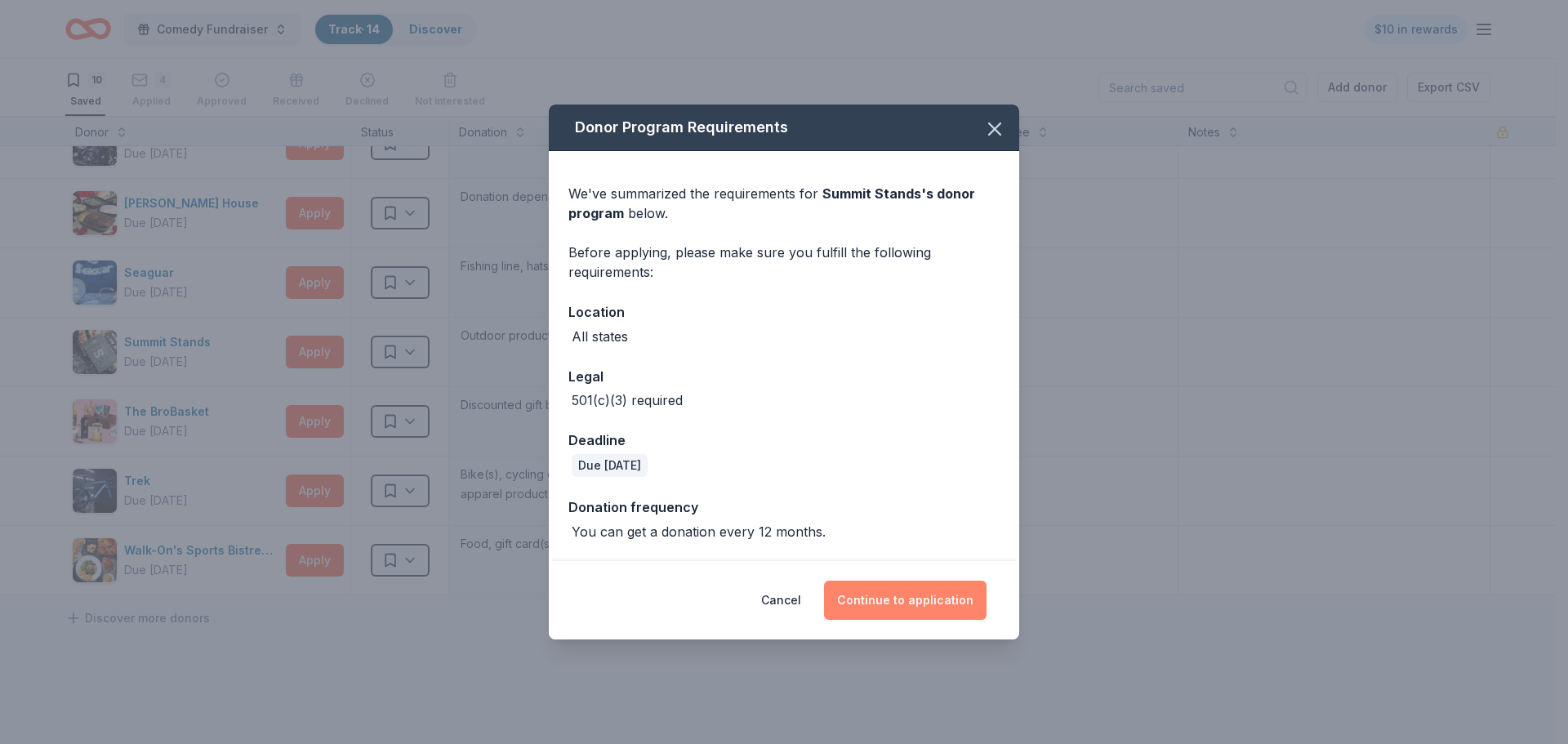
click at [916, 603] on button "Continue to application" at bounding box center [905, 600] width 162 height 39
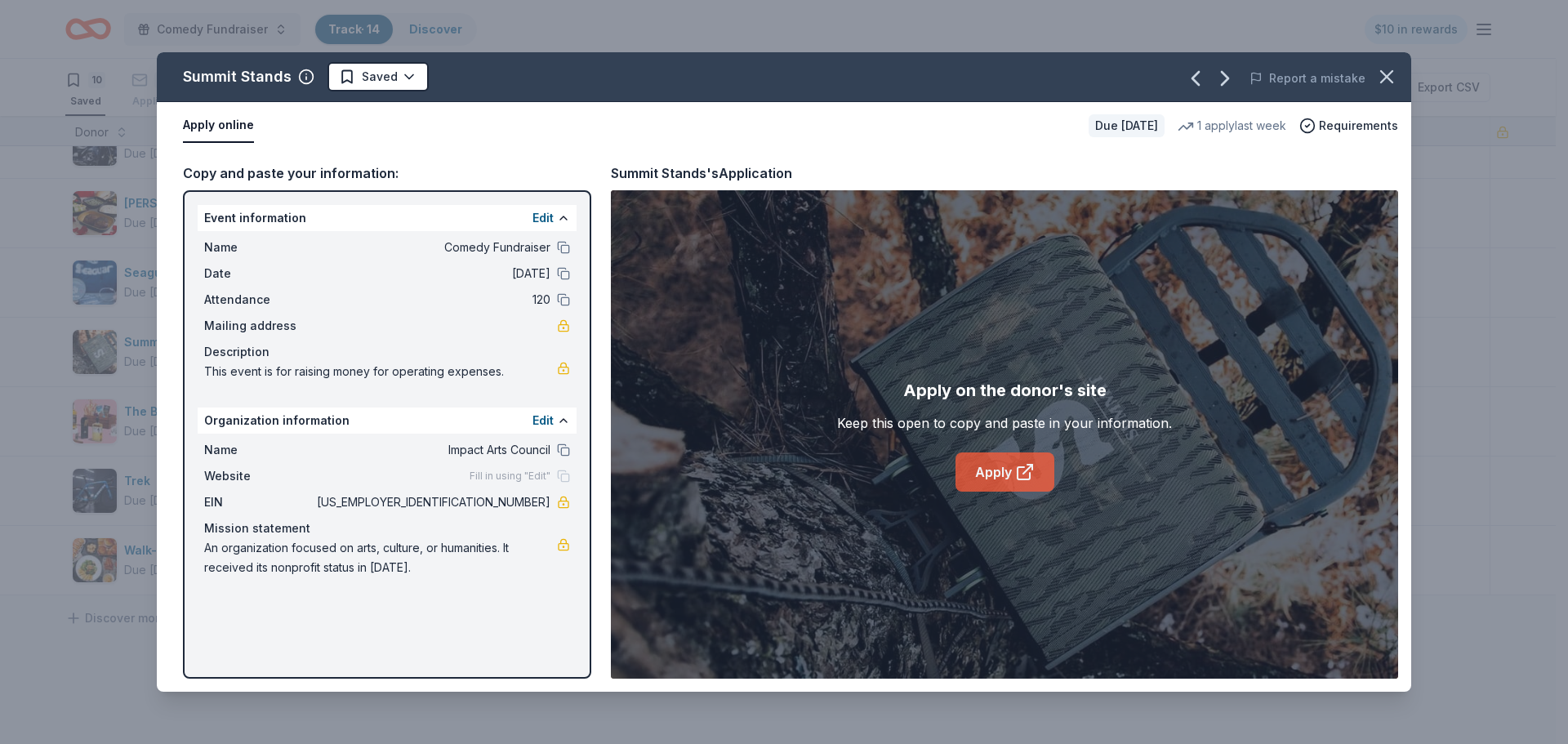
click at [1007, 472] on link "Apply" at bounding box center [1004, 471] width 98 height 39
click at [1392, 79] on icon "button" at bounding box center [1386, 76] width 23 height 23
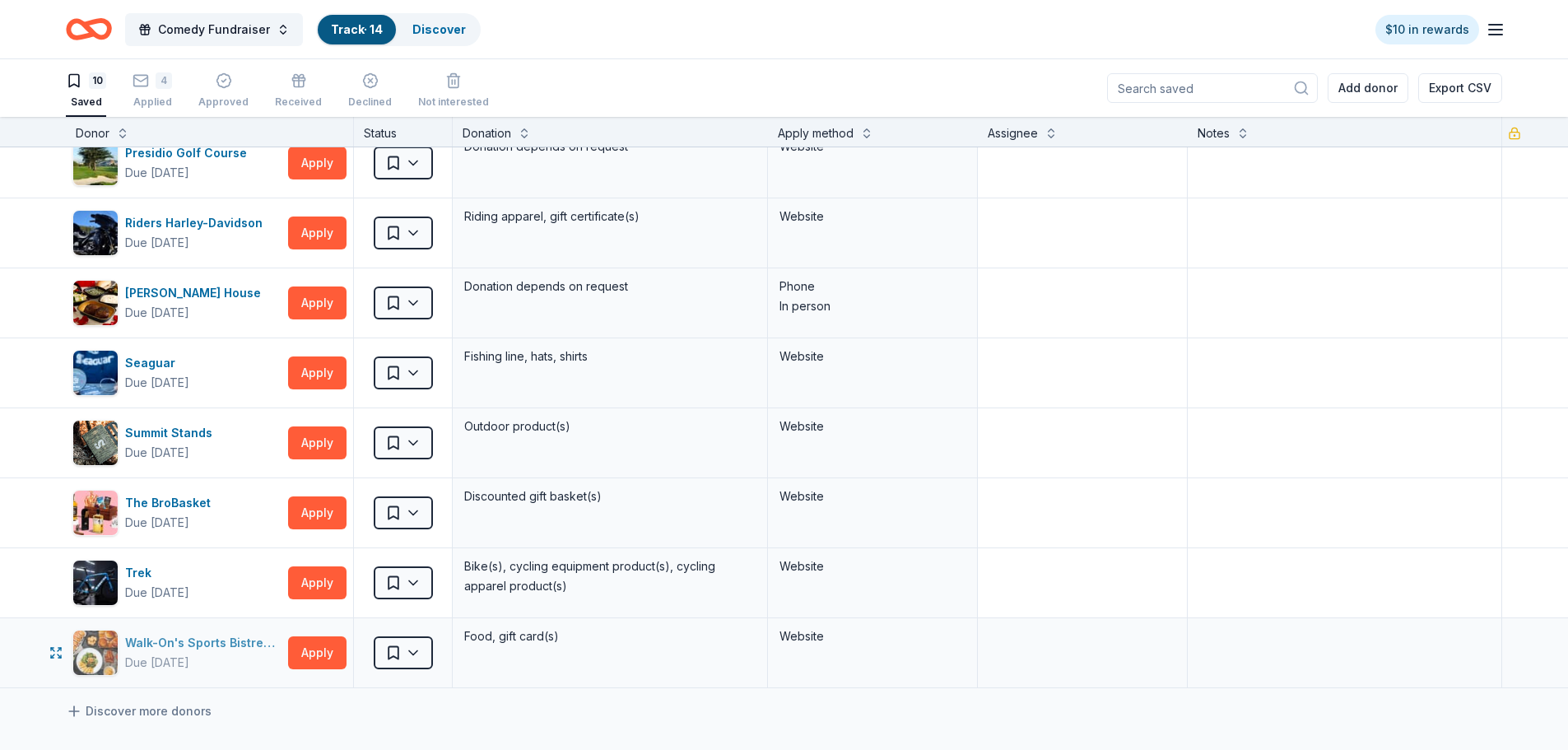
scroll to position [0, 0]
